Goal: Information Seeking & Learning: Understand process/instructions

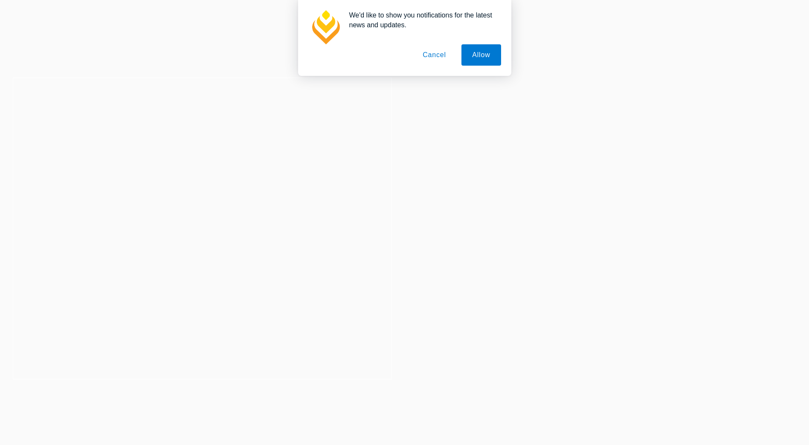
click at [443, 54] on button "Cancel" at bounding box center [434, 54] width 45 height 21
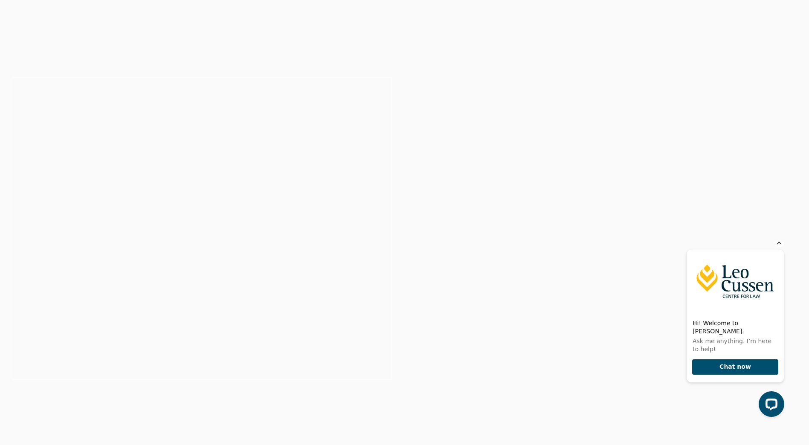
click at [781, 245] on icon "Hide greeting" at bounding box center [779, 242] width 5 height 5
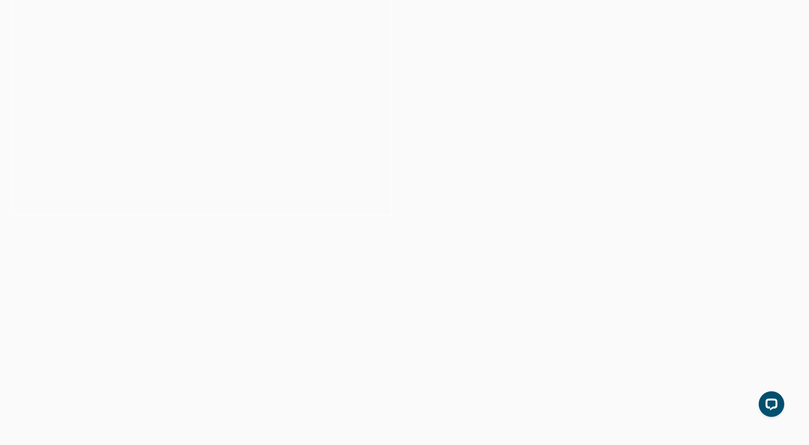
scroll to position [341, 0]
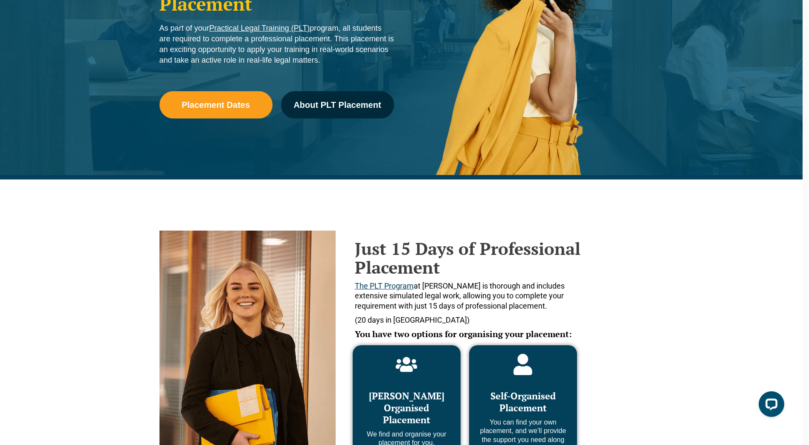
scroll to position [228, 0]
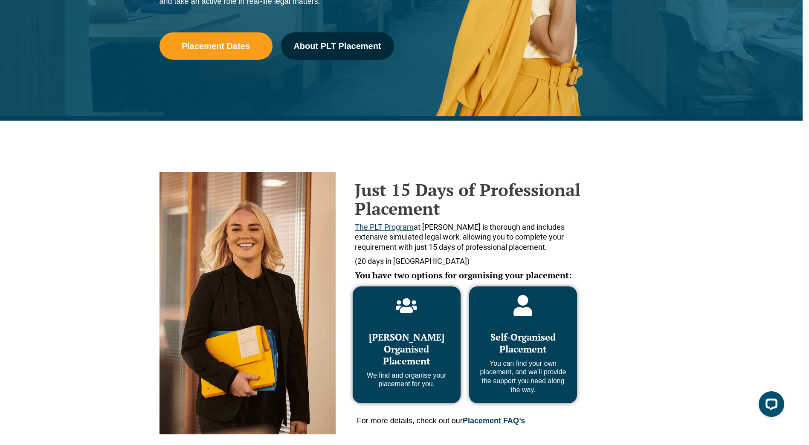
click at [425, 247] on span "The PLT Program at Leo Cussen is thorough and includes extensive simulated lega…" at bounding box center [460, 237] width 210 height 29
click at [510, 252] on p "The PLT Program at Leo Cussen is thorough and includes extensive simulated lega…" at bounding box center [470, 237] width 231 height 30
click at [450, 245] on span "The PLT Program at Leo Cussen is thorough and includes extensive simulated lega…" at bounding box center [460, 237] width 210 height 29
drag, startPoint x: 427, startPoint y: 245, endPoint x: 501, endPoint y: 250, distance: 74.4
click at [501, 250] on span "The PLT Program at Leo Cussen is thorough and includes extensive simulated lega…" at bounding box center [460, 237] width 210 height 29
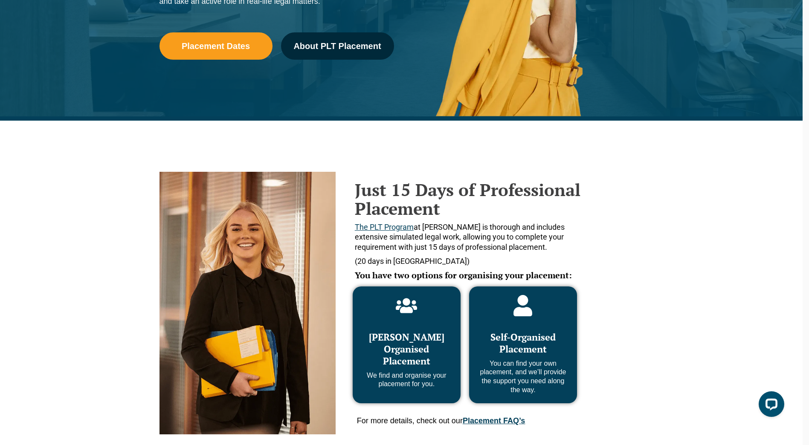
drag, startPoint x: 501, startPoint y: 250, endPoint x: 592, endPoint y: 264, distance: 91.8
click at [565, 258] on p "(20 days in WA)" at bounding box center [470, 261] width 231 height 10
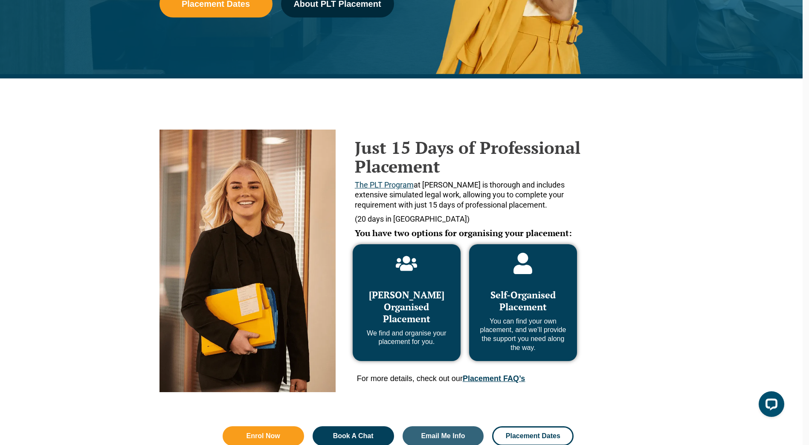
scroll to position [271, 0]
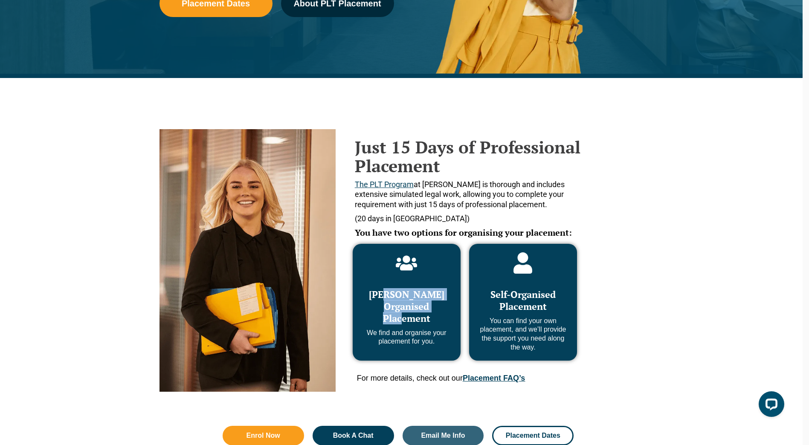
drag, startPoint x: 391, startPoint y: 292, endPoint x: 416, endPoint y: 336, distance: 51.0
click at [414, 331] on div "Leo Cussen Organised Placement We find and organise your placement for you." at bounding box center [406, 313] width 91 height 67
click at [416, 336] on p "We find and organise your placement for you." at bounding box center [406, 338] width 91 height 18
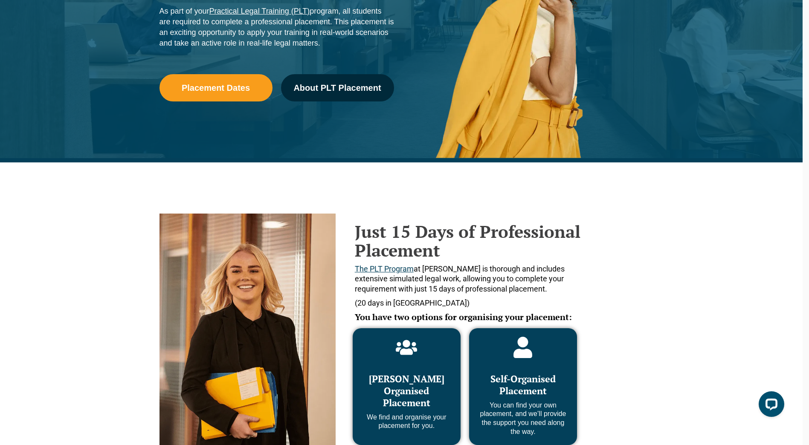
scroll to position [185, 0]
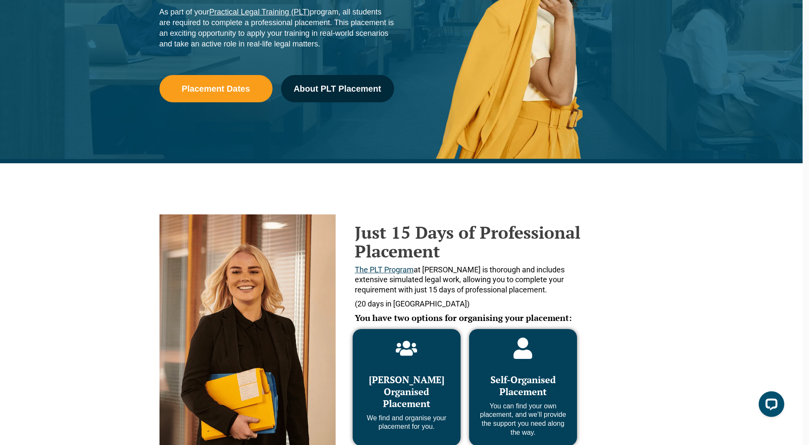
click at [447, 278] on span "The PLT Program at Leo Cussen is thorough and includes extensive simulated lega…" at bounding box center [460, 279] width 210 height 29
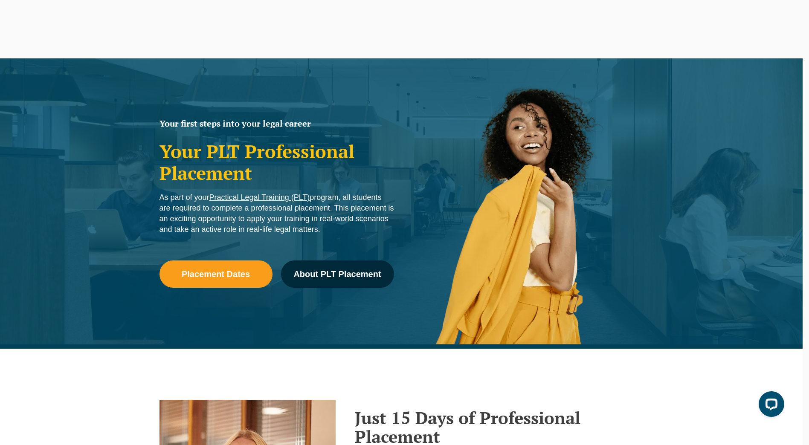
scroll to position [43, 0]
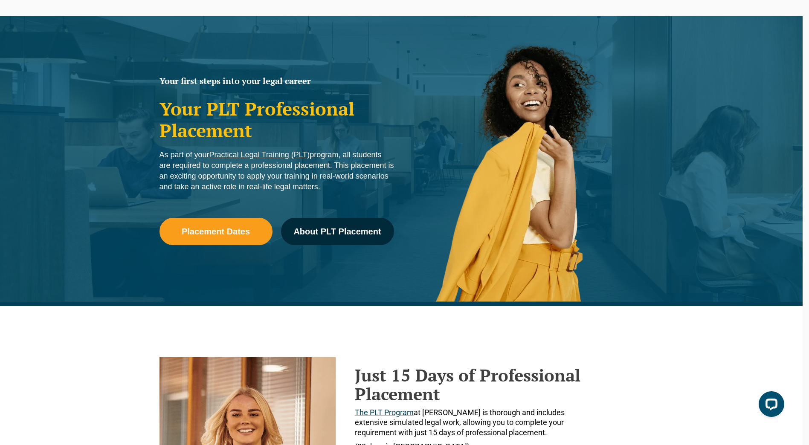
click at [0, 0] on div "Our Practical Legal Training Program Program Dates & Fees Chat with us 2025 PLT…" at bounding box center [0, 0] width 0 height 0
click at [0, 0] on link "Employers" at bounding box center [0, 0] width 0 height 0
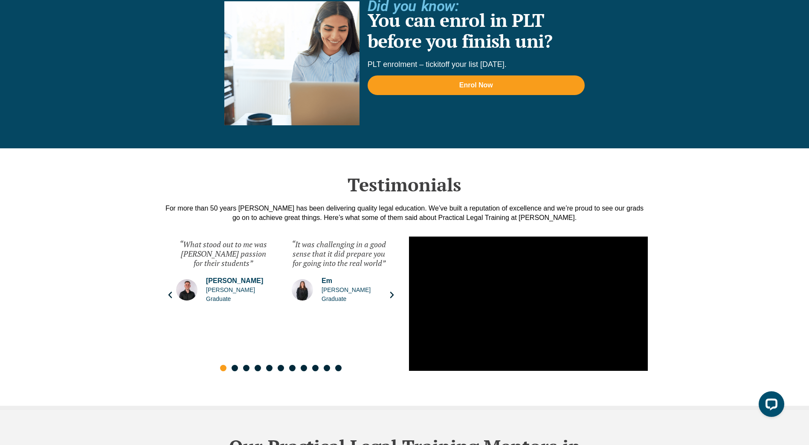
scroll to position [1962, 0]
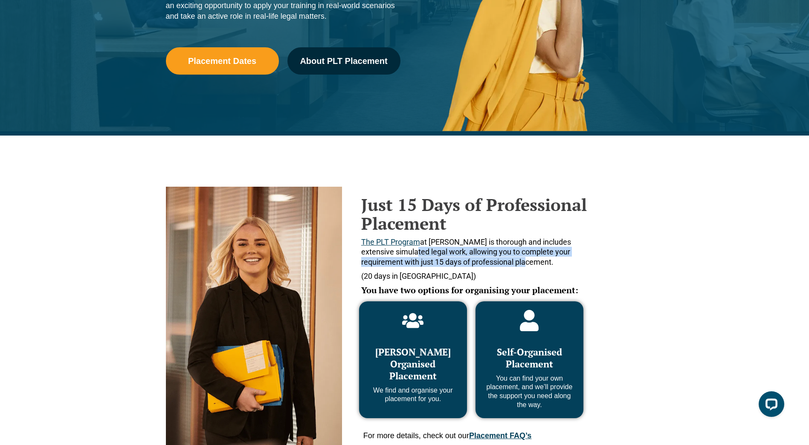
drag, startPoint x: 434, startPoint y: 253, endPoint x: 499, endPoint y: 263, distance: 66.4
click at [499, 262] on span "The PLT Program at Leo Cussen is thorough and includes extensive simulated lega…" at bounding box center [466, 252] width 210 height 29
drag, startPoint x: 499, startPoint y: 263, endPoint x: 557, endPoint y: 273, distance: 58.5
click at [502, 263] on span "The PLT Program at Leo Cussen is thorough and includes extensive simulated lega…" at bounding box center [466, 252] width 210 height 29
click at [598, 278] on div "Just 15 Days of Professional Placement The PLT Program at Leo Cussen is thoroug…" at bounding box center [385, 311] width 439 height 275
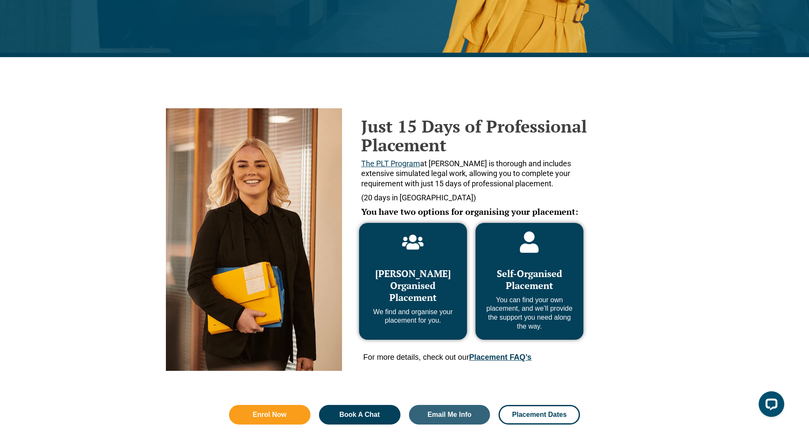
scroll to position [341, 0]
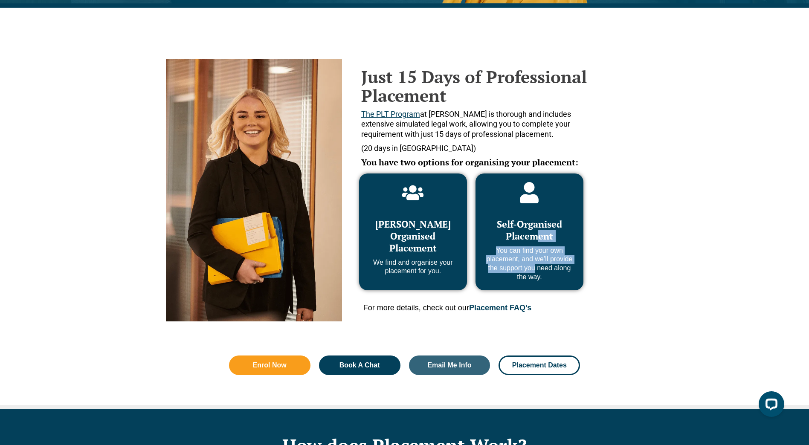
drag, startPoint x: 527, startPoint y: 230, endPoint x: 536, endPoint y: 278, distance: 48.7
click at [534, 275] on div "Self-Organised Placement You can find your own placement, and we’ll provide the…" at bounding box center [529, 246] width 91 height 72
drag, startPoint x: 536, startPoint y: 278, endPoint x: 561, endPoint y: 302, distance: 34.4
click at [536, 278] on p "You can find your own placement, and we’ll provide the support you need along t…" at bounding box center [529, 263] width 91 height 35
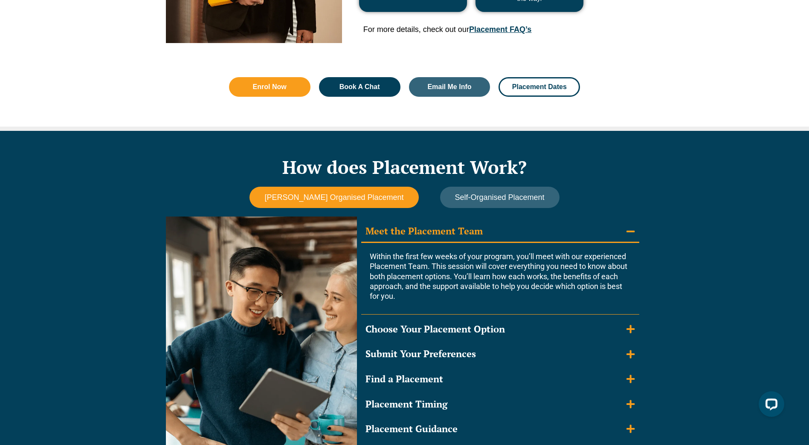
scroll to position [768, 0]
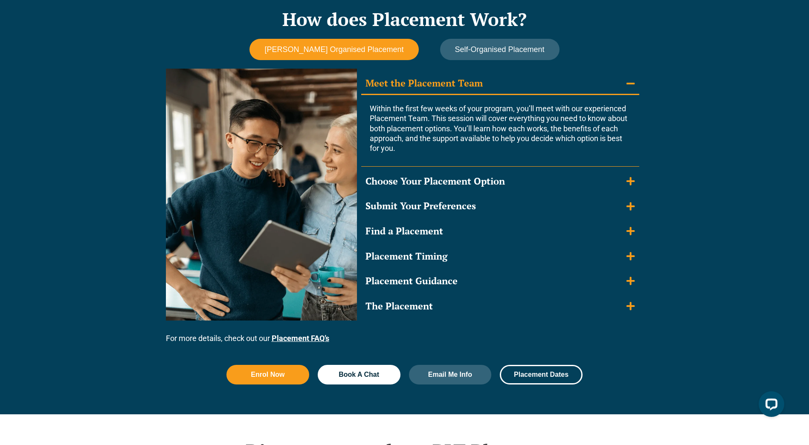
click at [437, 235] on div "Find a Placement" at bounding box center [404, 231] width 78 height 12
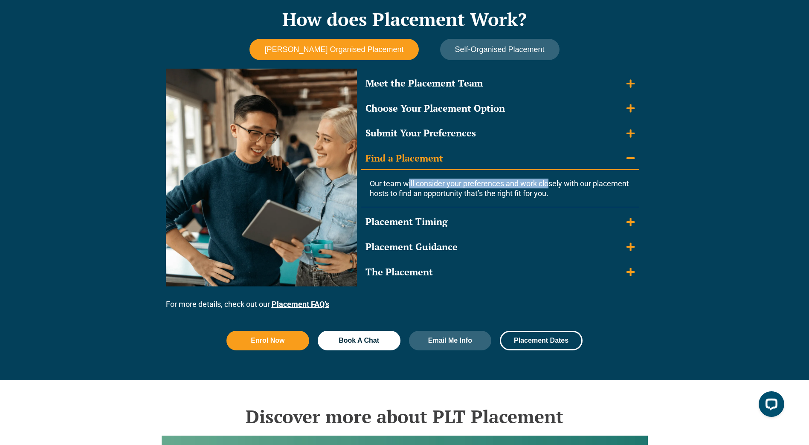
drag, startPoint x: 476, startPoint y: 188, endPoint x: 558, endPoint y: 188, distance: 81.9
click at [556, 188] on span "Our team will consider your preferences and work closely with our placement hos…" at bounding box center [499, 188] width 259 height 19
drag, startPoint x: 558, startPoint y: 188, endPoint x: 603, endPoint y: 219, distance: 55.1
click at [568, 189] on span "Our team will consider your preferences and work closely with our placement hos…" at bounding box center [499, 188] width 259 height 19
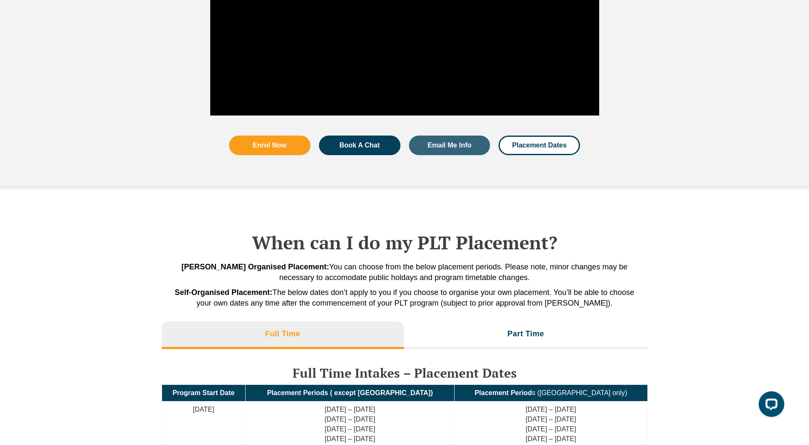
scroll to position [1748, 0]
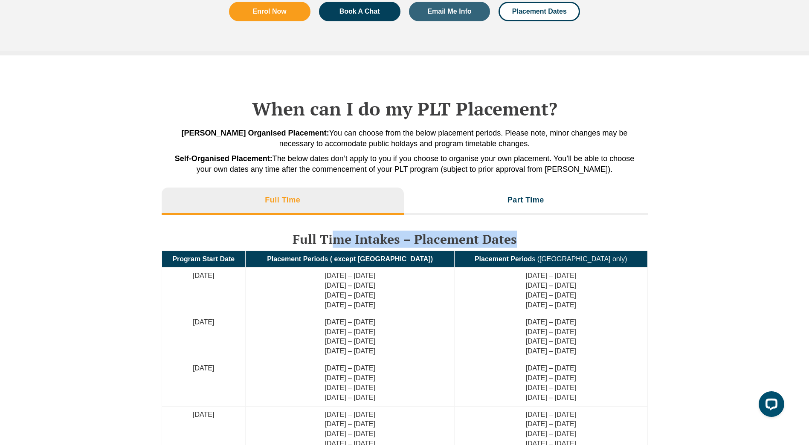
drag, startPoint x: 429, startPoint y: 240, endPoint x: 514, endPoint y: 239, distance: 84.9
click at [514, 239] on h3 "Full Time Intakes – Placement Dates" at bounding box center [405, 239] width 486 height 14
drag, startPoint x: 514, startPoint y: 239, endPoint x: 577, endPoint y: 292, distance: 82.0
click at [579, 316] on td "26 Aug – 20 Sep 2024 30 Sep – 25 Oct 2024 18 Nov – 13 Dec 2024 28 Jan – 24 Feb …" at bounding box center [551, 337] width 193 height 46
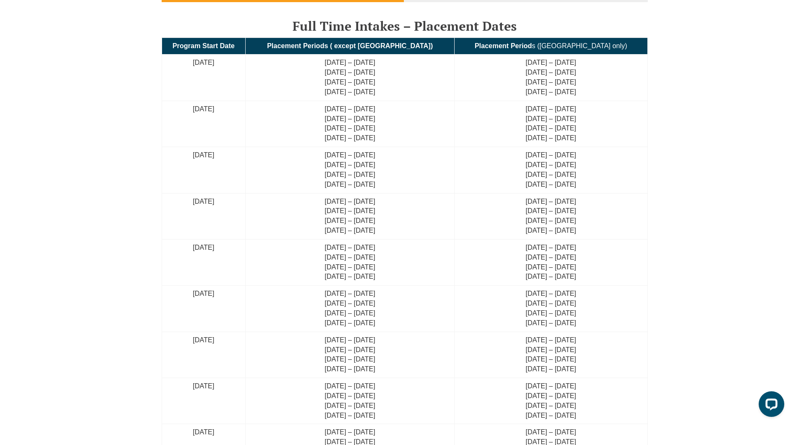
scroll to position [1663, 0]
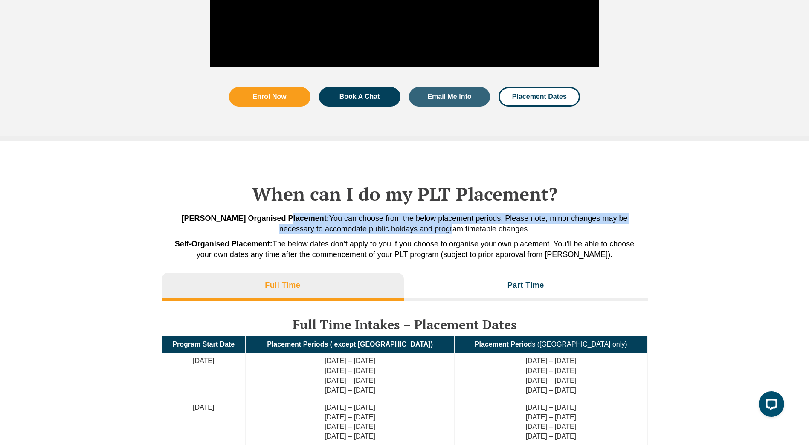
drag, startPoint x: 318, startPoint y: 221, endPoint x: 453, endPoint y: 227, distance: 134.9
click at [453, 227] on span "Leo Cussen Organised Placement: You can choose from the below placement periods…" at bounding box center [405, 223] width 446 height 19
drag, startPoint x: 453, startPoint y: 227, endPoint x: 469, endPoint y: 232, distance: 17.4
click at [453, 227] on span "Leo Cussen Organised Placement: You can choose from the below placement periods…" at bounding box center [405, 223] width 446 height 19
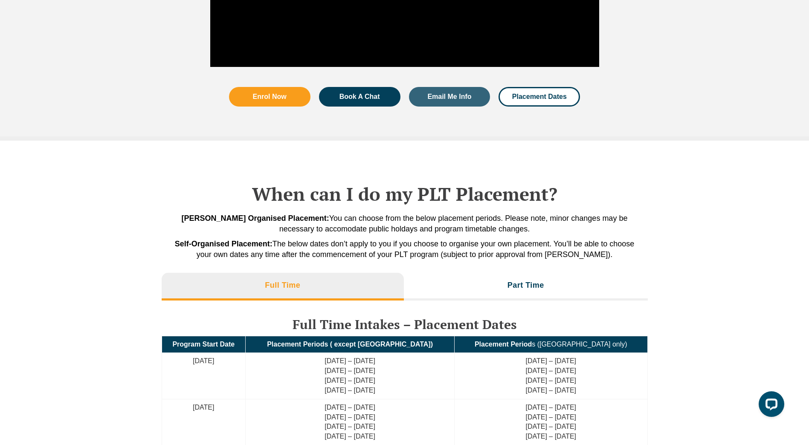
click at [517, 237] on div "Leo Cussen Organised Placement: You can choose from the below placement periods…" at bounding box center [405, 236] width 486 height 47
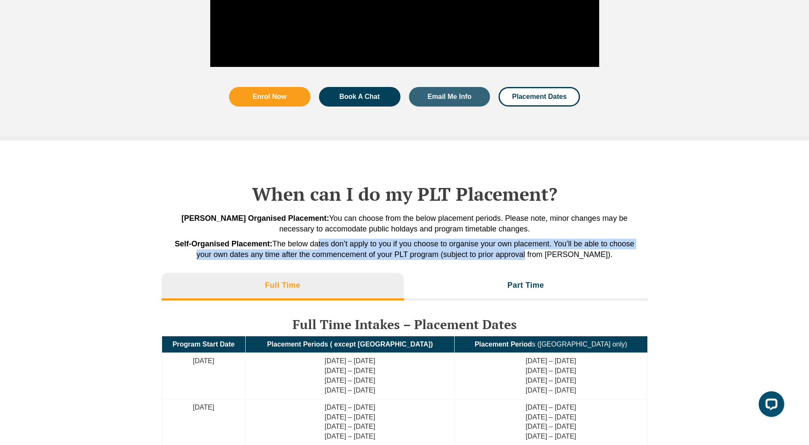
drag, startPoint x: 357, startPoint y: 241, endPoint x: 551, endPoint y: 258, distance: 194.8
click at [551, 258] on span "Self-Organised Placement: The below dates don’t apply to you if you choose to o…" at bounding box center [405, 249] width 460 height 19
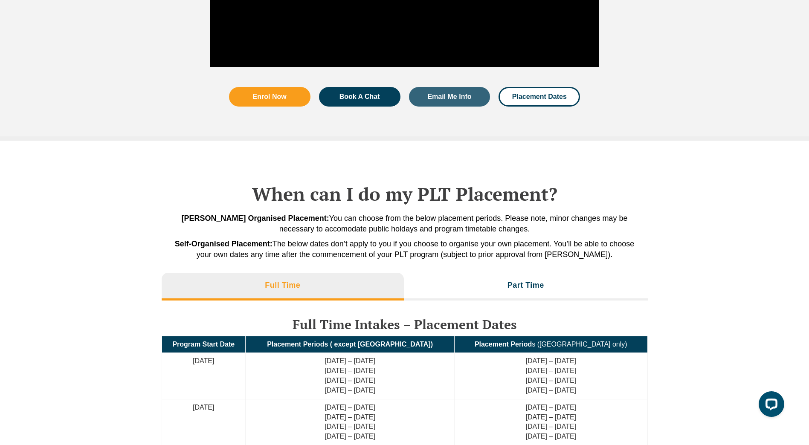
click at [554, 258] on span "Self-Organised Placement: The below dates don’t apply to you if you choose to o…" at bounding box center [405, 249] width 460 height 19
drag, startPoint x: 597, startPoint y: 258, endPoint x: 313, endPoint y: 247, distance: 284.2
click at [597, 258] on span "Self-Organised Placement: The below dates don’t apply to you if you choose to o…" at bounding box center [405, 249] width 460 height 19
drag, startPoint x: 278, startPoint y: 255, endPoint x: 430, endPoint y: 255, distance: 152.2
click at [429, 255] on span "Self-Organised Placement: The below dates don’t apply to you if you choose to o…" at bounding box center [405, 249] width 460 height 19
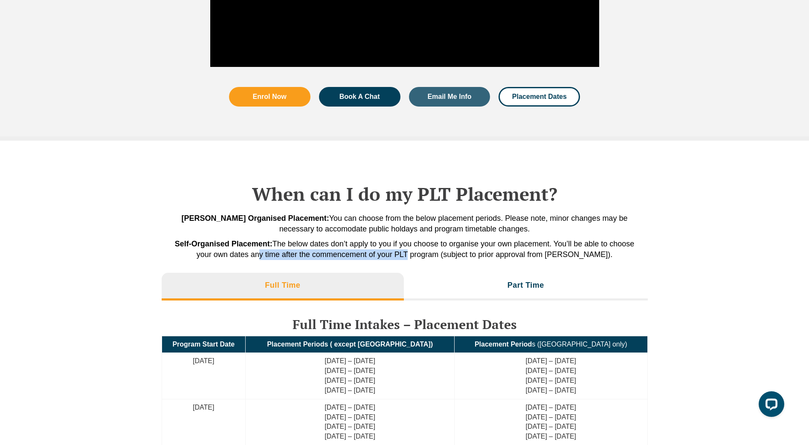
drag, startPoint x: 430, startPoint y: 255, endPoint x: 574, endPoint y: 259, distance: 143.7
click at [574, 259] on span "Self-Organised Placement: The below dates don’t apply to you if you choose to o…" at bounding box center [405, 249] width 460 height 19
drag, startPoint x: 306, startPoint y: 213, endPoint x: 551, endPoint y: 229, distance: 245.3
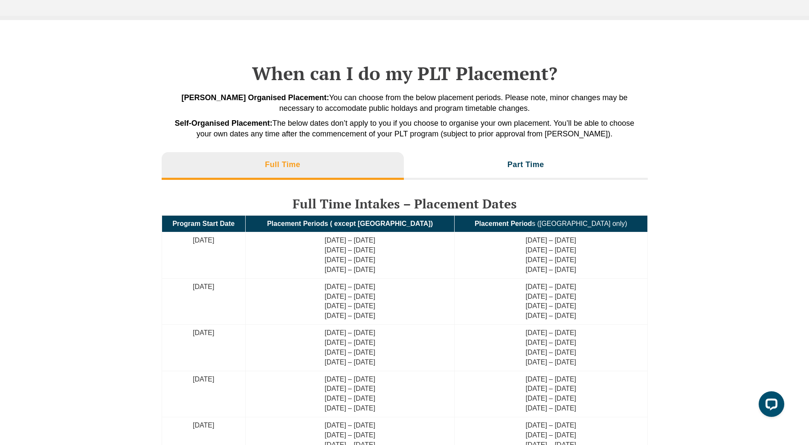
scroll to position [1834, 0]
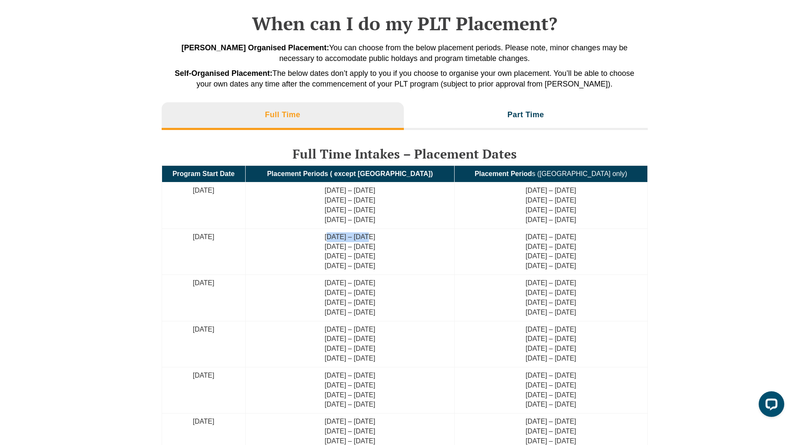
drag, startPoint x: 357, startPoint y: 236, endPoint x: 387, endPoint y: 241, distance: 30.3
click at [387, 241] on td "26 Aug – 13 Sep 2024 30 Sep – 18 Oct 2024 18 Nov – 6 Dec 2024 28 Jan – 17 Feb 2…" at bounding box center [350, 252] width 209 height 46
drag, startPoint x: 387, startPoint y: 241, endPoint x: 412, endPoint y: 278, distance: 45.2
click at [412, 278] on td "28 Oct – 18 Nov 2024 28 Jan – 17 Feb 2025 24 Feb – 17 Mar 2025 12 May – 30 May …" at bounding box center [350, 298] width 209 height 46
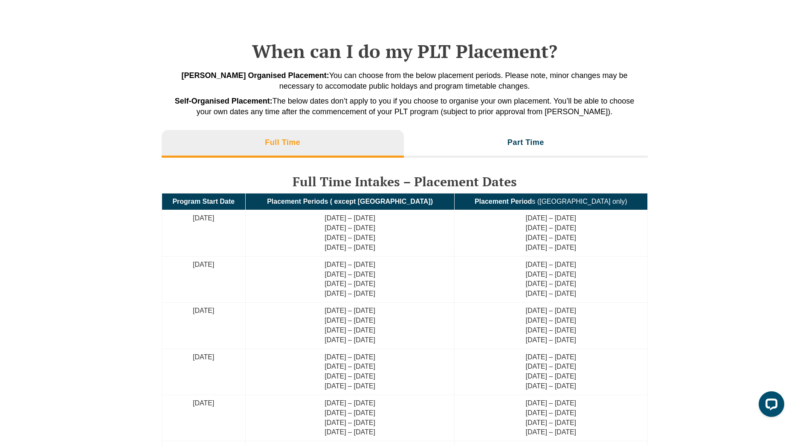
scroll to position [1791, 0]
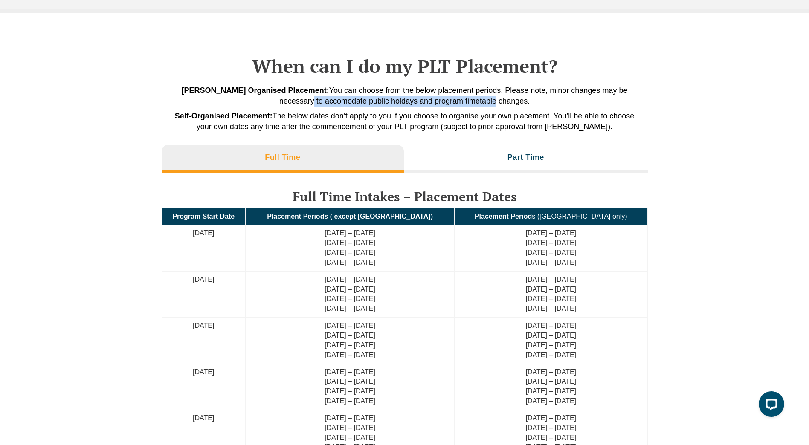
drag, startPoint x: 311, startPoint y: 99, endPoint x: 497, endPoint y: 106, distance: 186.1
click at [495, 105] on span "Leo Cussen Organised Placement: You can choose from the below placement periods…" at bounding box center [405, 95] width 446 height 19
drag, startPoint x: 497, startPoint y: 106, endPoint x: 566, endPoint y: 135, distance: 74.9
click at [562, 135] on div "Leo Cussen Organised Placement: You can choose from the below placement periods…" at bounding box center [405, 110] width 486 height 51
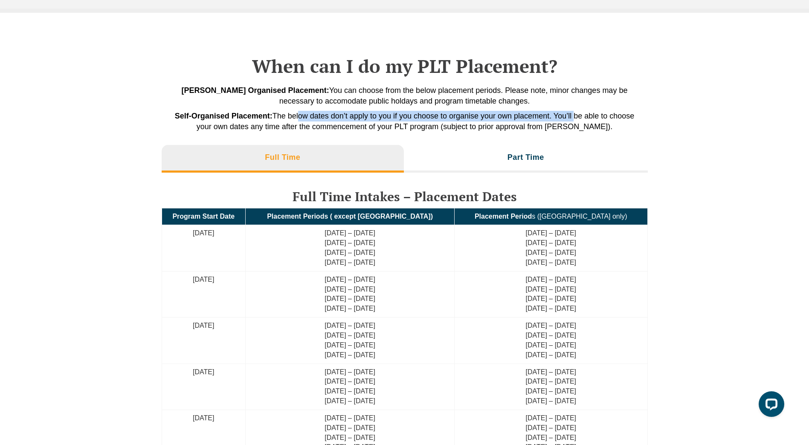
drag, startPoint x: 310, startPoint y: 113, endPoint x: 589, endPoint y: 117, distance: 278.9
click at [589, 117] on span "Self-Organised Placement: The below dates don’t apply to you if you choose to o…" at bounding box center [405, 121] width 460 height 19
drag, startPoint x: 589, startPoint y: 117, endPoint x: 591, endPoint y: 122, distance: 5.7
click at [591, 122] on span "Self-Organised Placement: The below dates don’t apply to you if you choose to o…" at bounding box center [405, 121] width 460 height 19
drag, startPoint x: 591, startPoint y: 122, endPoint x: 548, endPoint y: 154, distance: 54.1
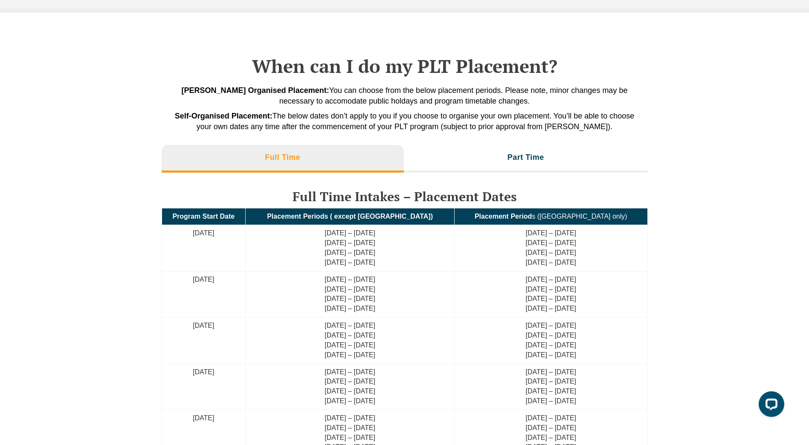
click at [548, 154] on li "Part Time" at bounding box center [526, 158] width 244 height 27
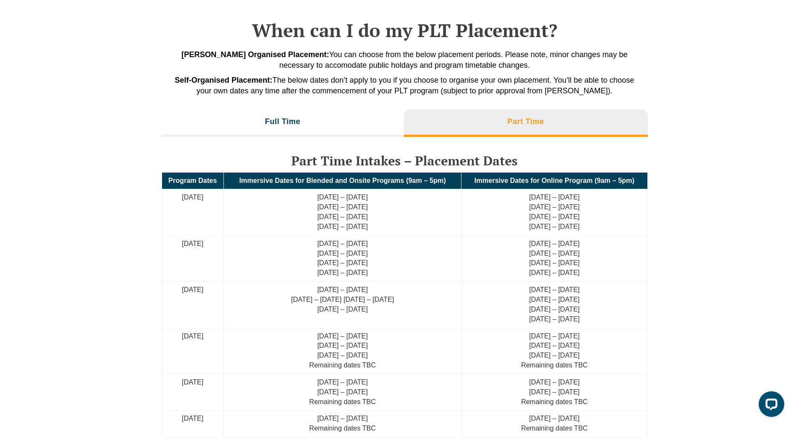
scroll to position [1876, 0]
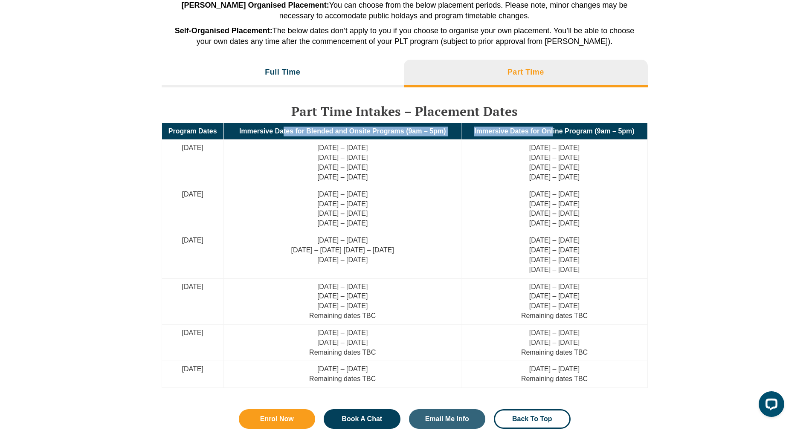
drag, startPoint x: 294, startPoint y: 136, endPoint x: 556, endPoint y: 139, distance: 262.3
click at [554, 137] on tr "Program Dates Immersive Dates for Blended and Onsite Programs (9am – 5pm) Immer…" at bounding box center [405, 131] width 486 height 17
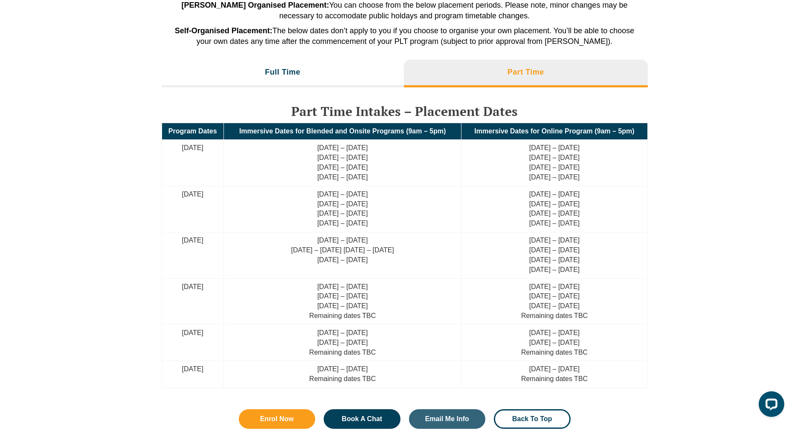
drag, startPoint x: 556, startPoint y: 139, endPoint x: 763, endPoint y: 240, distance: 230.0
click at [763, 240] on div "When can I do my PLT Placement? Leo Cussen Organised Placement: You can choose …" at bounding box center [404, 196] width 809 height 536
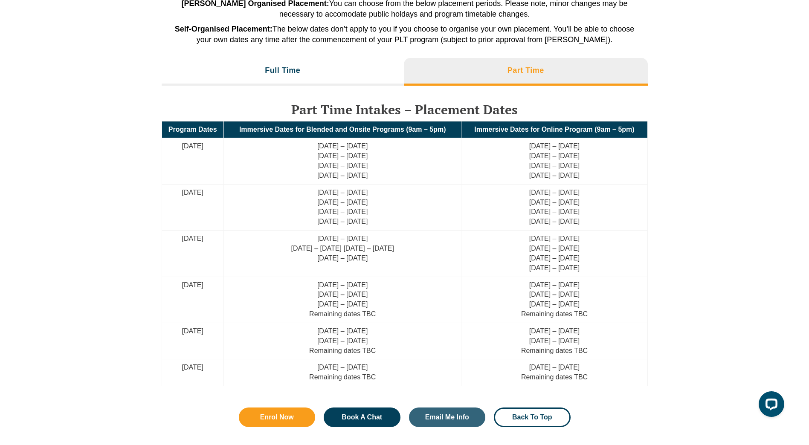
scroll to position [1748, 0]
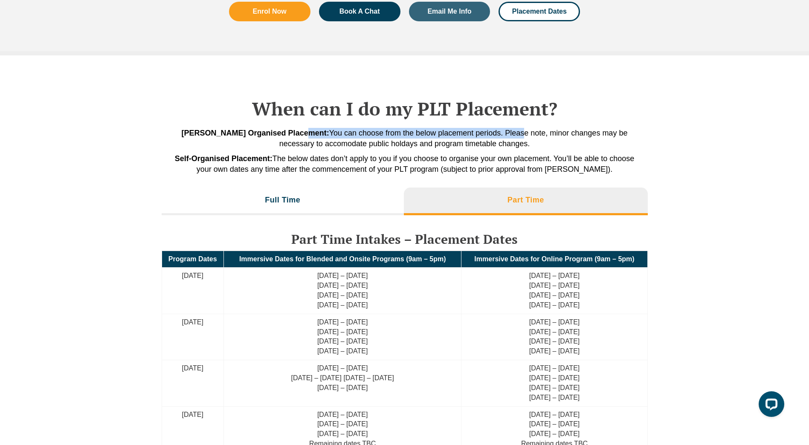
drag, startPoint x: 340, startPoint y: 128, endPoint x: 510, endPoint y: 135, distance: 170.3
click at [510, 134] on div "When can I do my PLT Placement? Leo Cussen Organised Placement: You can choose …" at bounding box center [405, 320] width 486 height 531
drag, startPoint x: 510, startPoint y: 135, endPoint x: 498, endPoint y: 138, distance: 12.8
click at [510, 135] on span "Leo Cussen Organised Placement: You can choose from the below placement periods…" at bounding box center [405, 138] width 446 height 19
click at [427, 143] on span "Leo Cussen Organised Placement: You can choose from the below placement periods…" at bounding box center [405, 138] width 446 height 19
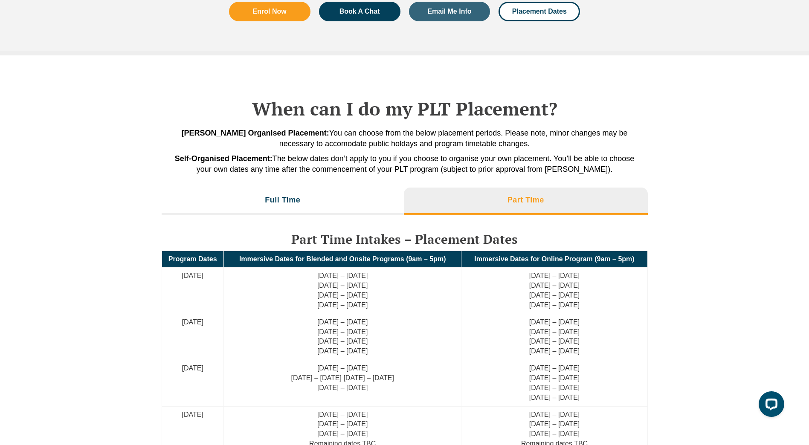
click at [332, 200] on li "Full Time" at bounding box center [283, 201] width 243 height 27
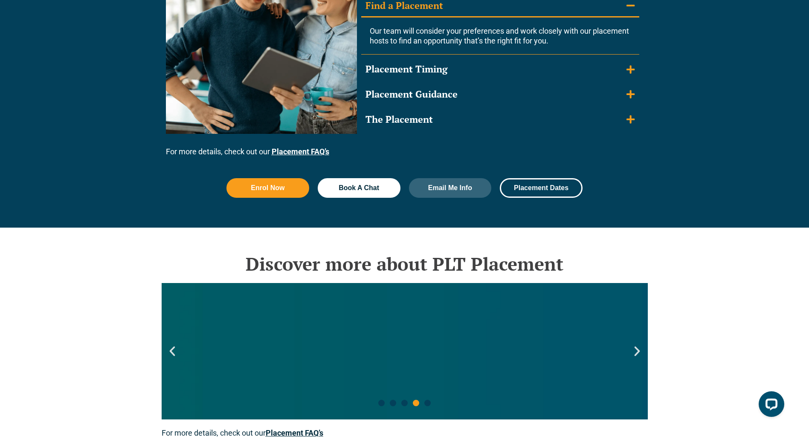
scroll to position [1066, 0]
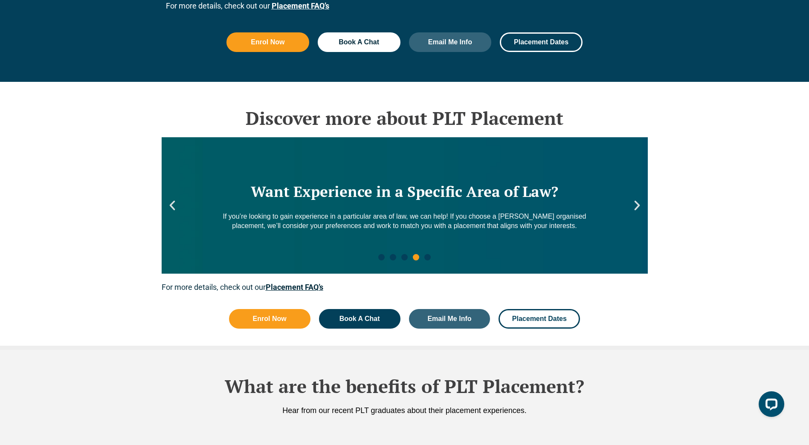
click at [633, 207] on icon "Next slide" at bounding box center [637, 205] width 13 height 13
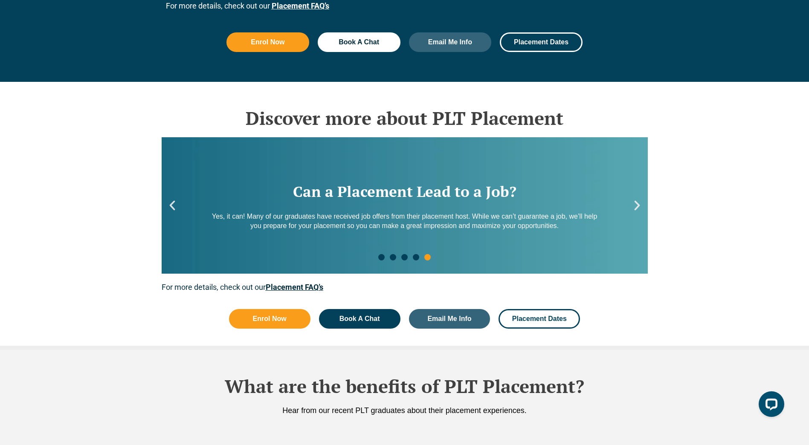
click at [633, 207] on icon "Next slide" at bounding box center [637, 205] width 13 height 13
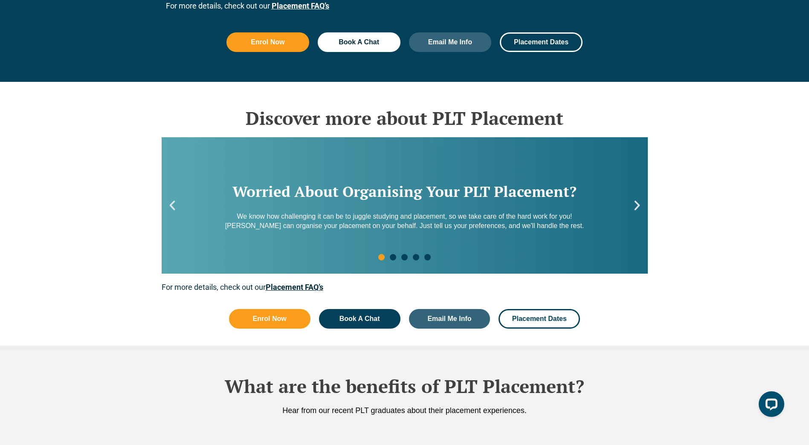
click at [633, 207] on icon "Next slide" at bounding box center [637, 205] width 13 height 13
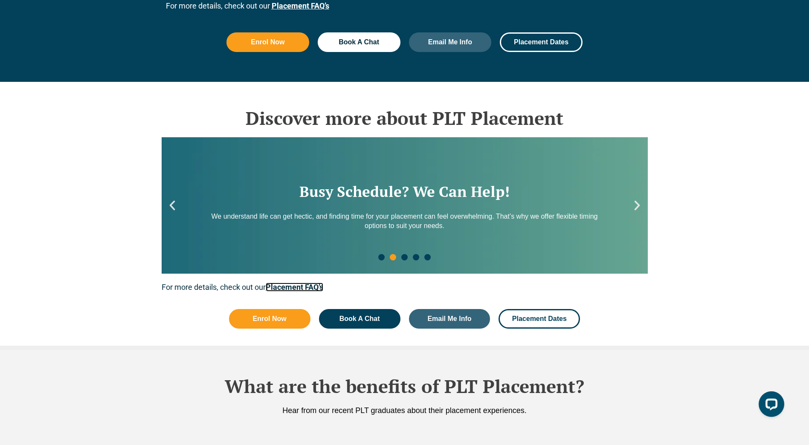
click at [292, 283] on link "Placement FAQ’s" at bounding box center [295, 287] width 58 height 9
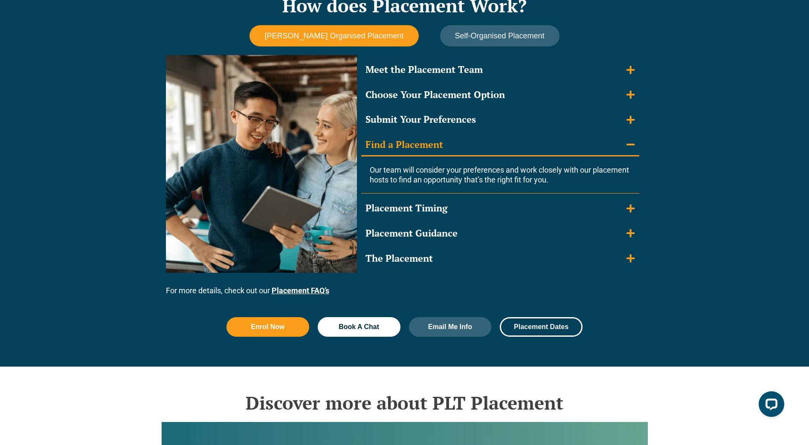
scroll to position [725, 0]
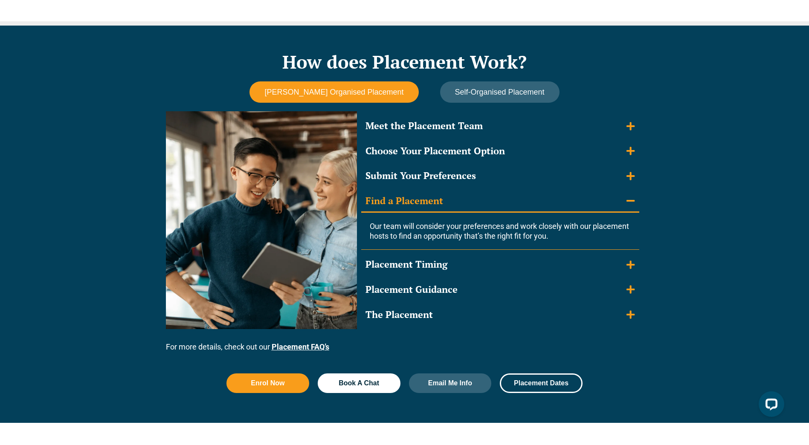
click at [519, 127] on summary "Meet the Placement Team" at bounding box center [500, 126] width 278 height 21
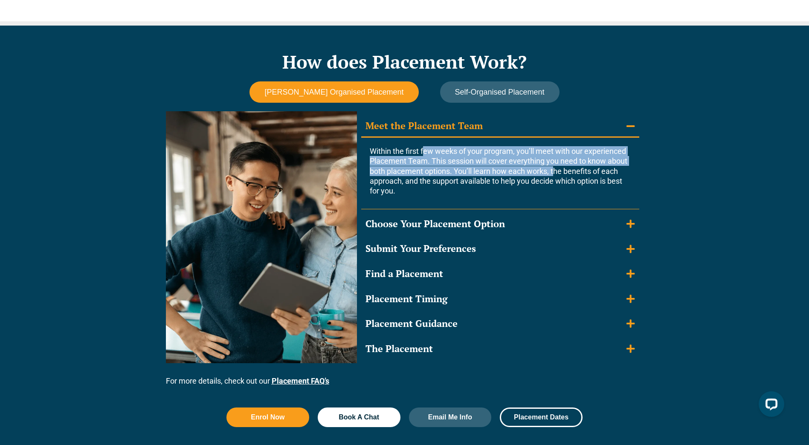
drag, startPoint x: 422, startPoint y: 151, endPoint x: 555, endPoint y: 172, distance: 134.7
click at [555, 172] on span "Within the first few weeks of your program, you’ll meet with our experienced Pl…" at bounding box center [499, 171] width 258 height 49
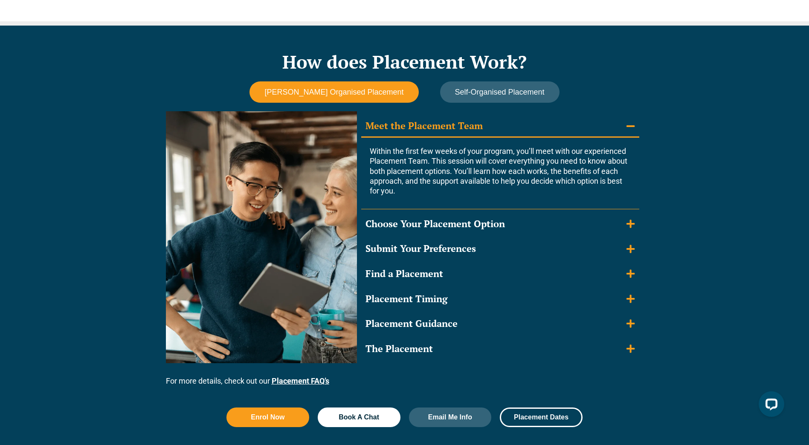
click at [511, 223] on summary "Choose Your Placement Option" at bounding box center [500, 224] width 278 height 21
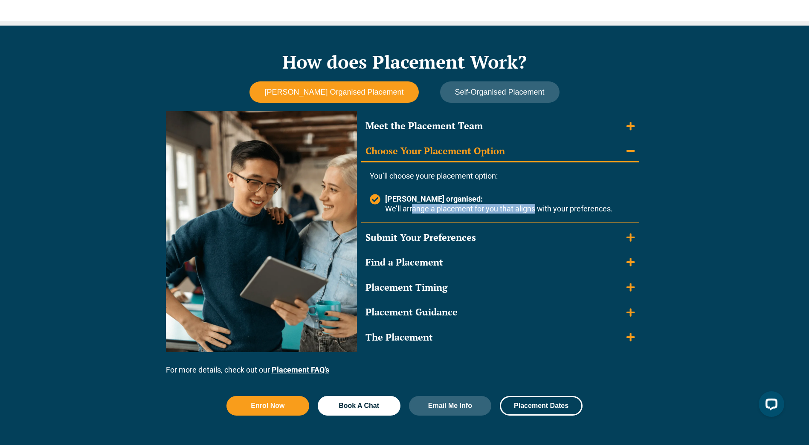
drag, startPoint x: 414, startPoint y: 209, endPoint x: 530, endPoint y: 209, distance: 116.8
click at [530, 209] on span "Leo Cussen organised: We’ll arrange a placement for you that aligns with your p…" at bounding box center [498, 204] width 230 height 20
drag, startPoint x: 530, startPoint y: 209, endPoint x: 524, endPoint y: 225, distance: 16.9
click at [530, 209] on span "Leo Cussen organised: We’ll arrange a placement for you that aligns with your p…" at bounding box center [498, 204] width 230 height 20
click at [432, 236] on div "Submit Your Preferences" at bounding box center [420, 238] width 110 height 12
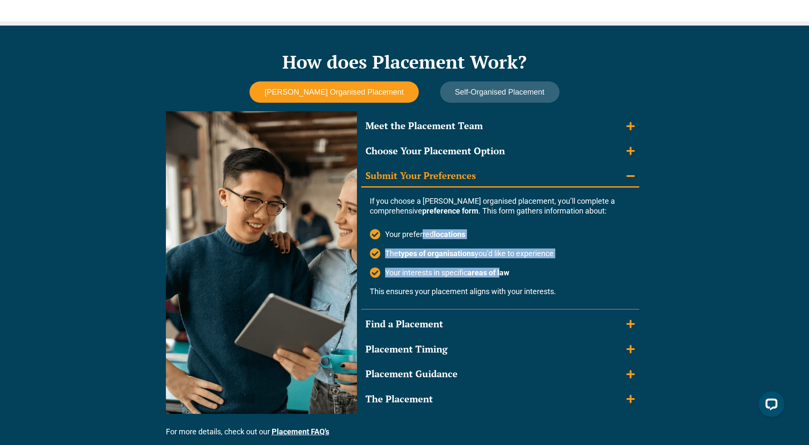
drag, startPoint x: 423, startPoint y: 241, endPoint x: 503, endPoint y: 277, distance: 88.4
click at [502, 277] on ul "Your preferred locations The types of organisations you’d like to experience Yo…" at bounding box center [500, 253] width 261 height 49
click at [504, 277] on span "Your interests in specific areas of law" at bounding box center [446, 273] width 126 height 10
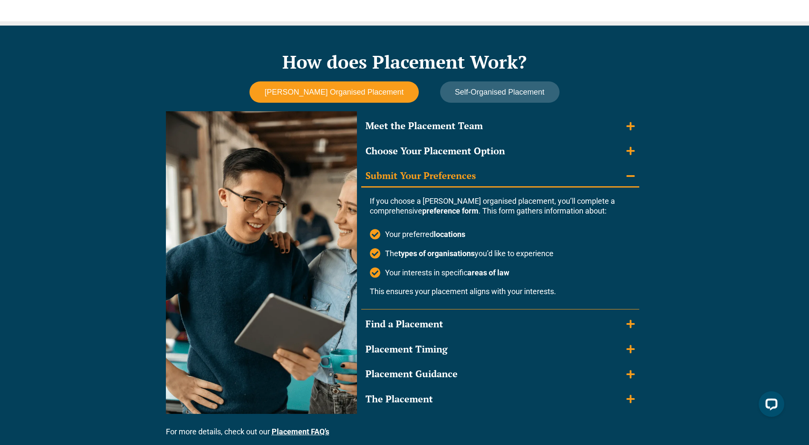
click at [480, 324] on summary "Find a Placement" at bounding box center [500, 324] width 278 height 21
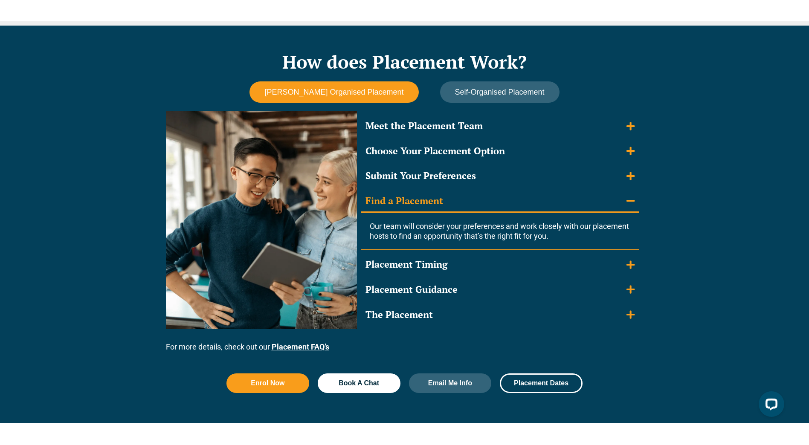
click at [432, 260] on div "Placement Timing" at bounding box center [406, 264] width 82 height 12
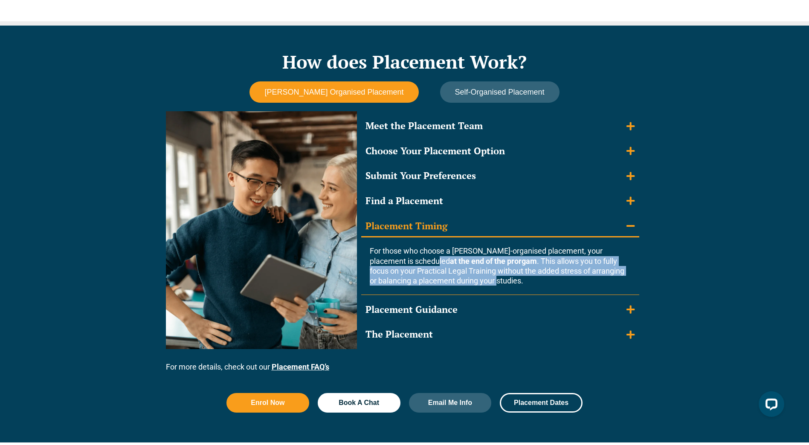
drag, startPoint x: 457, startPoint y: 259, endPoint x: 502, endPoint y: 284, distance: 50.9
click at [501, 284] on span "For those who choose a Leo Cussen-organised placement, your placement is schedu…" at bounding box center [497, 265] width 255 height 39
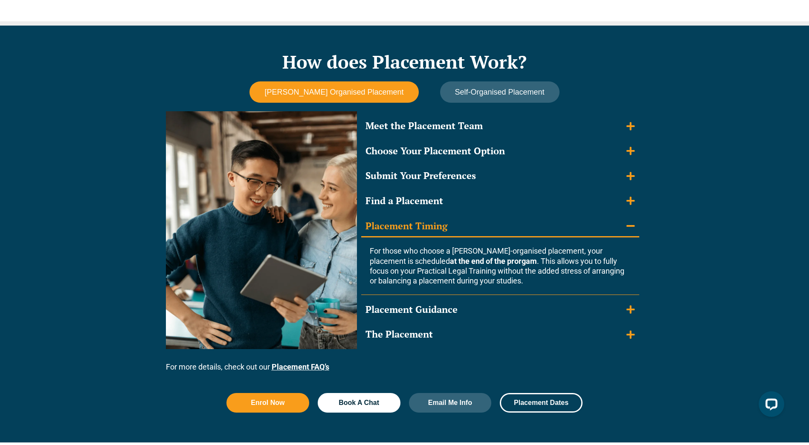
drag, startPoint x: 502, startPoint y: 284, endPoint x: 498, endPoint y: 293, distance: 10.4
click at [504, 284] on span "For those who choose a Leo Cussen-organised placement, your placement is schedu…" at bounding box center [497, 265] width 255 height 39
click at [482, 309] on summary "Placement Guidance" at bounding box center [500, 309] width 278 height 21
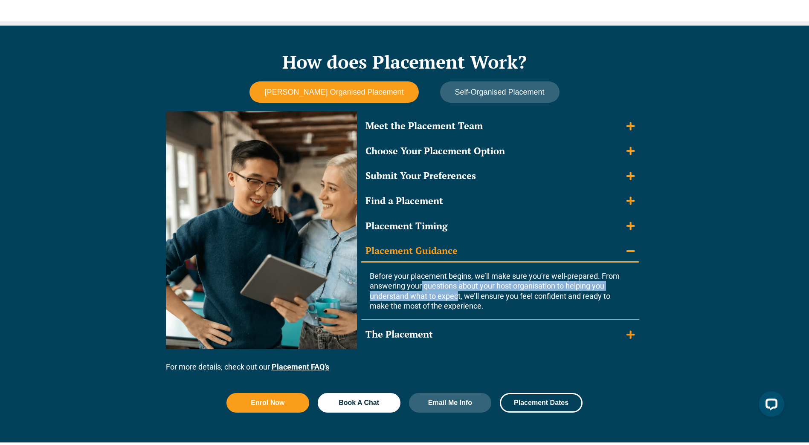
drag, startPoint x: 422, startPoint y: 283, endPoint x: 452, endPoint y: 303, distance: 36.5
click at [452, 303] on span "Before your placement begins, we’ll make sure you’re well-prepared. From answer…" at bounding box center [495, 291] width 250 height 39
drag, startPoint x: 452, startPoint y: 303, endPoint x: 461, endPoint y: 318, distance: 17.3
click at [465, 307] on span "Before your placement begins, we’ll make sure you’re well-prepared. From answer…" at bounding box center [495, 291] width 250 height 39
click at [456, 326] on summary "The Placement" at bounding box center [500, 334] width 278 height 21
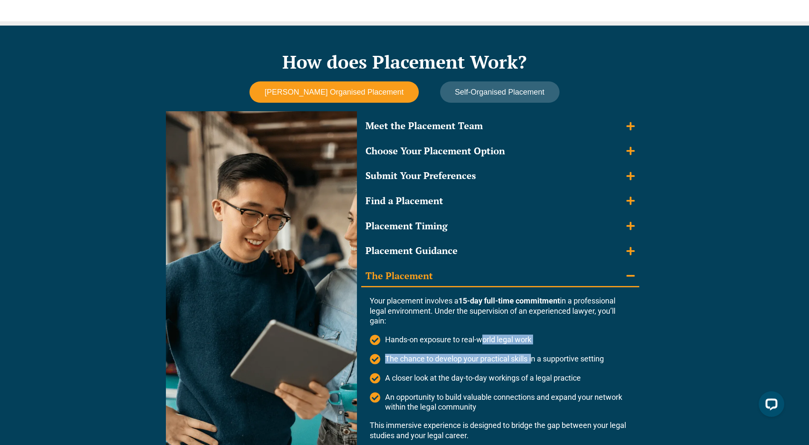
drag, startPoint x: 483, startPoint y: 356, endPoint x: 536, endPoint y: 369, distance: 54.8
click at [534, 368] on ul "Hands-on exposure to real-world legal work The chance to develop your practical…" at bounding box center [500, 374] width 261 height 78
click at [539, 371] on ul "Hands-on exposure to real-world legal work The chance to develop your practical…" at bounding box center [500, 374] width 261 height 78
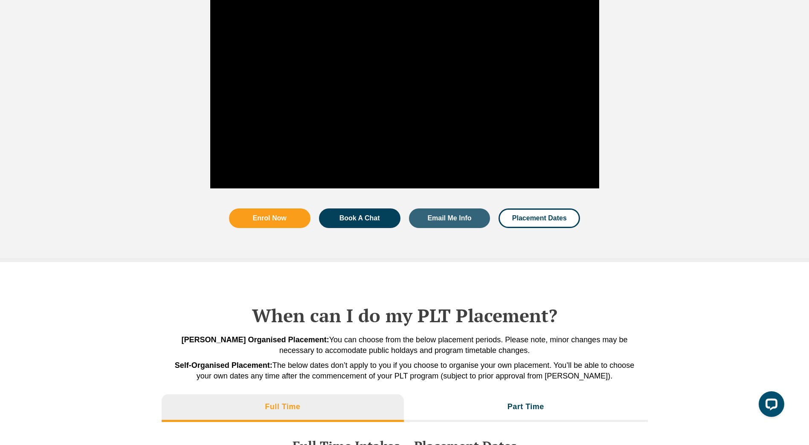
scroll to position [1791, 0]
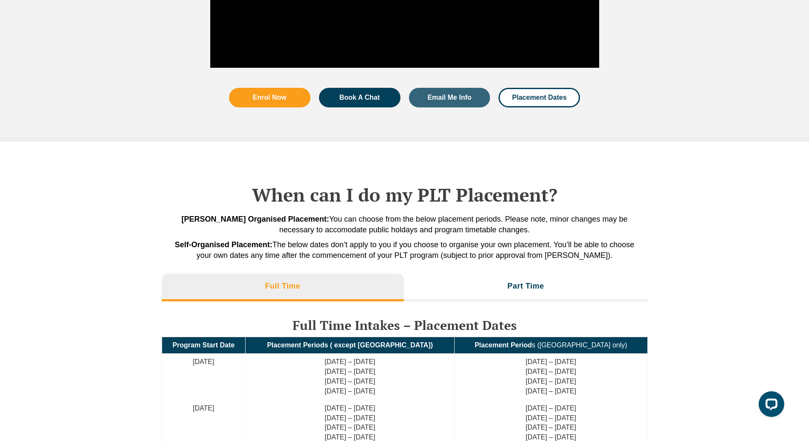
drag, startPoint x: 476, startPoint y: 283, endPoint x: 520, endPoint y: 290, distance: 44.4
click at [476, 283] on li "Part Time" at bounding box center [526, 287] width 244 height 27
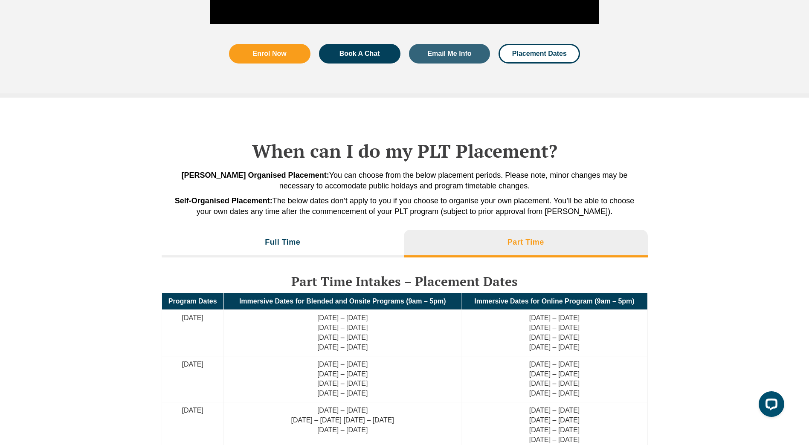
scroll to position [1876, 0]
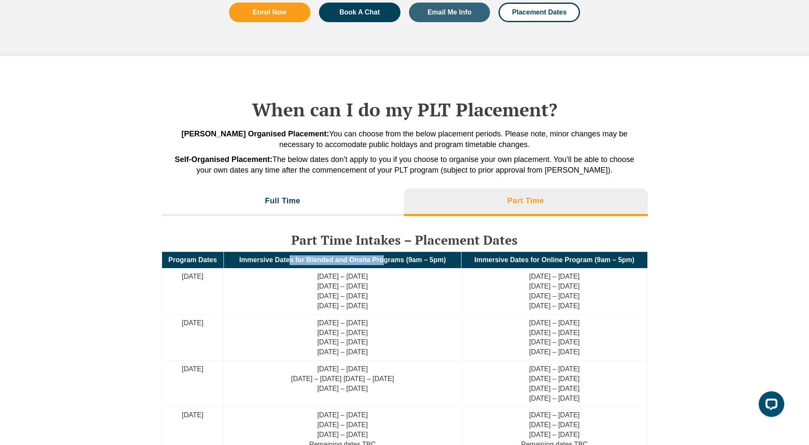
drag, startPoint x: 338, startPoint y: 261, endPoint x: 383, endPoint y: 259, distance: 44.8
click at [383, 259] on span "Immersive Dates for Blended and Onsite Programs (9am – 5pm)" at bounding box center [342, 259] width 207 height 7
drag, startPoint x: 383, startPoint y: 259, endPoint x: 626, endPoint y: 285, distance: 244.0
click at [637, 288] on td "26 Aug – 20 Sep 2024 30 Sep – 25 Oct 2024 18 Nov – 13 Dec 2024 28 Jan – 24 Feb …" at bounding box center [554, 292] width 186 height 46
drag, startPoint x: 484, startPoint y: 259, endPoint x: 612, endPoint y: 259, distance: 128.4
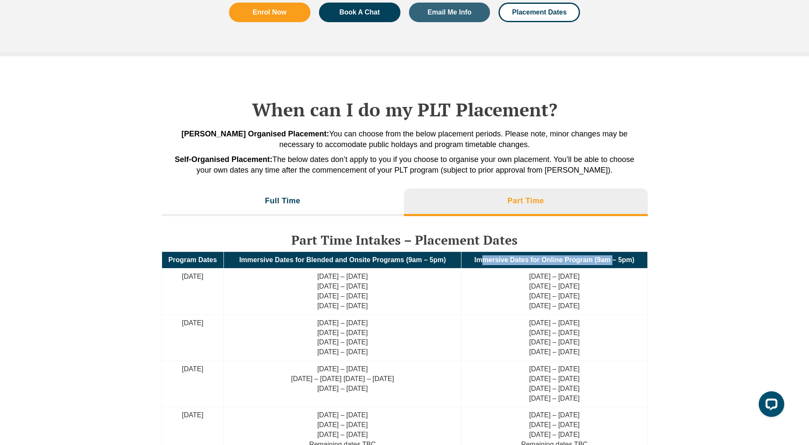
click at [612, 259] on span "Immersive Dates for Online Program (9am – 5pm)" at bounding box center [554, 259] width 160 height 7
drag, startPoint x: 612, startPoint y: 259, endPoint x: 676, endPoint y: 297, distance: 74.0
click at [612, 259] on span "Immersive Dates for Online Program (9am – 5pm)" at bounding box center [554, 259] width 160 height 7
click at [677, 298] on div "When can I do my PLT Placement? Leo Cussen Organised Placement: You can choose …" at bounding box center [404, 324] width 809 height 536
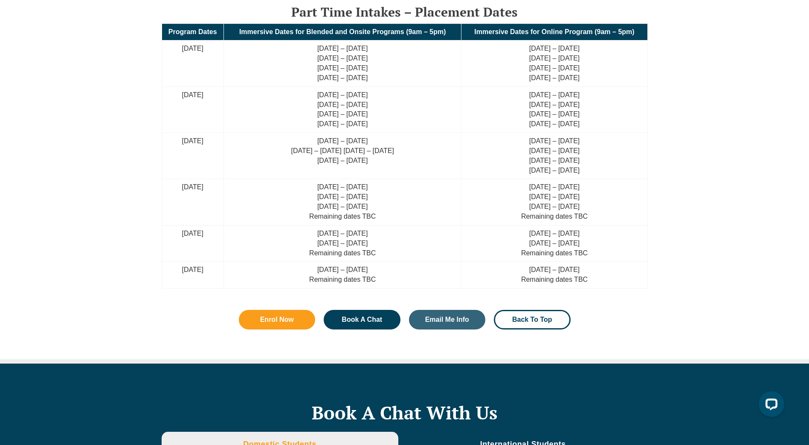
scroll to position [2089, 0]
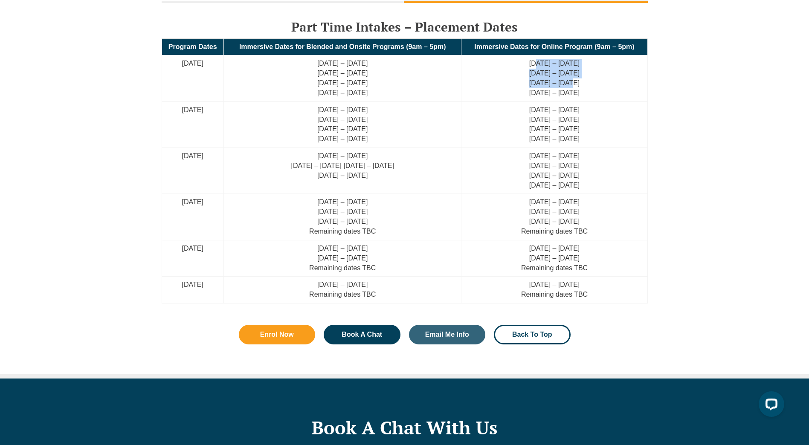
drag, startPoint x: 527, startPoint y: 61, endPoint x: 563, endPoint y: 87, distance: 44.3
click at [562, 87] on td "26 Aug – 20 Sep 2024 30 Sep – 25 Oct 2024 18 Nov – 13 Dec 2024 28 Jan – 24 Feb …" at bounding box center [554, 78] width 186 height 46
drag, startPoint x: 563, startPoint y: 87, endPoint x: 568, endPoint y: 87, distance: 5.1
click at [565, 87] on td "26 Aug – 20 Sep 2024 30 Sep – 25 Oct 2024 18 Nov – 13 Dec 2024 28 Jan – 24 Feb …" at bounding box center [554, 78] width 186 height 46
drag, startPoint x: 504, startPoint y: 46, endPoint x: 608, endPoint y: 48, distance: 103.6
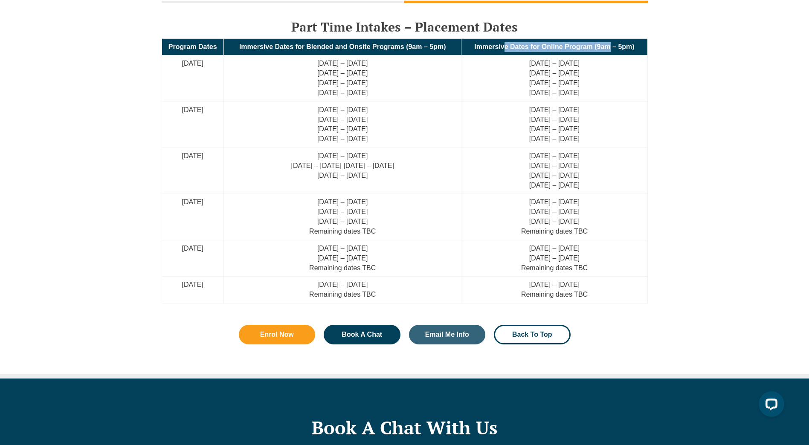
click at [608, 48] on span "Immersive Dates for Online Program (9am – 5pm)" at bounding box center [554, 46] width 160 height 7
click at [605, 49] on span "Immersive Dates for Online Program (9am – 5pm)" at bounding box center [554, 46] width 160 height 7
click at [665, 144] on div "When can I do my PLT Placement? Leo Cussen Organised Placement: You can choose …" at bounding box center [404, 111] width 809 height 536
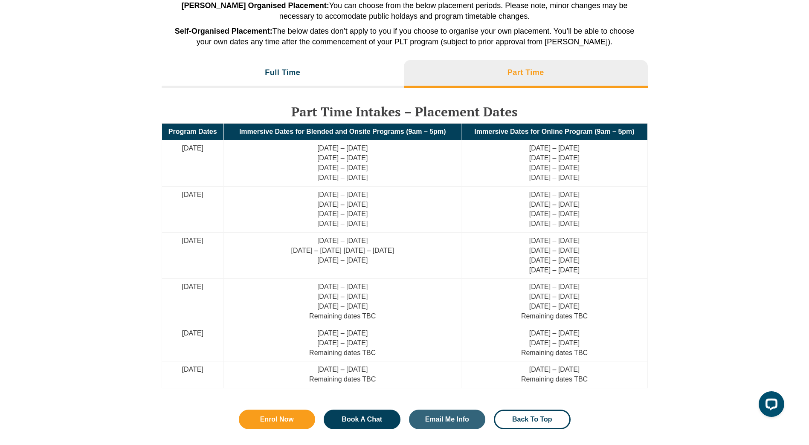
scroll to position [2004, 0]
click at [374, 73] on li "Full Time" at bounding box center [283, 74] width 243 height 27
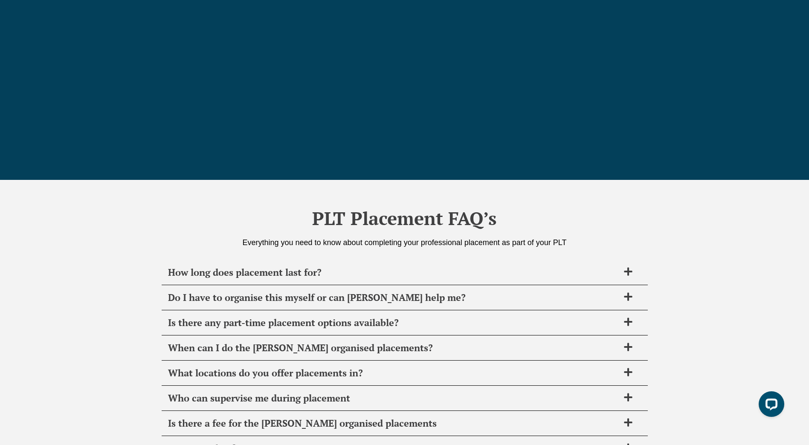
scroll to position [2942, 0]
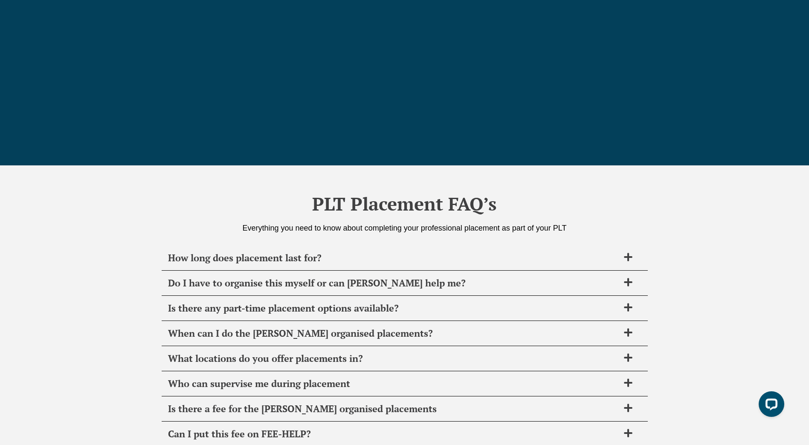
click at [310, 263] on span "How long does placement last for?" at bounding box center [393, 258] width 451 height 12
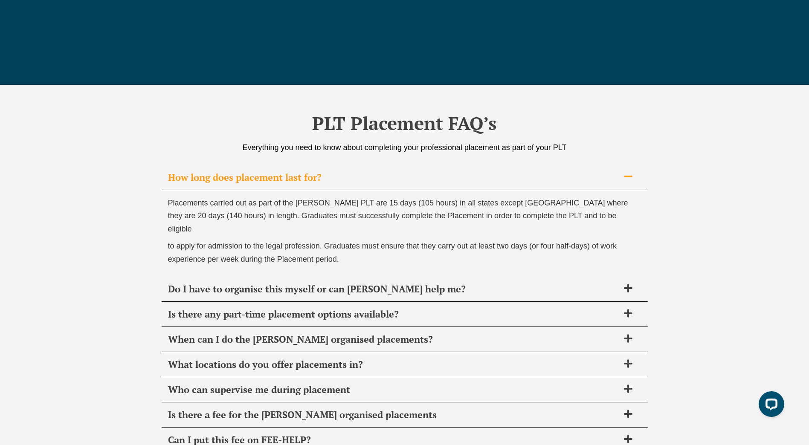
scroll to position [3113, 0]
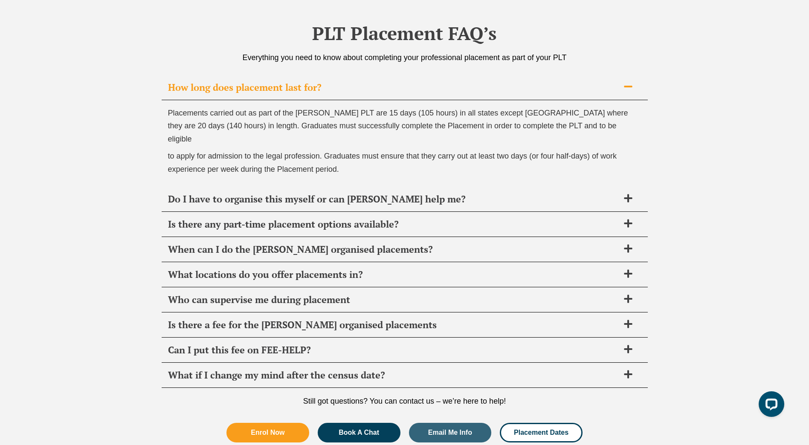
click at [247, 294] on span "Who can supervise me during placement" at bounding box center [393, 300] width 451 height 12
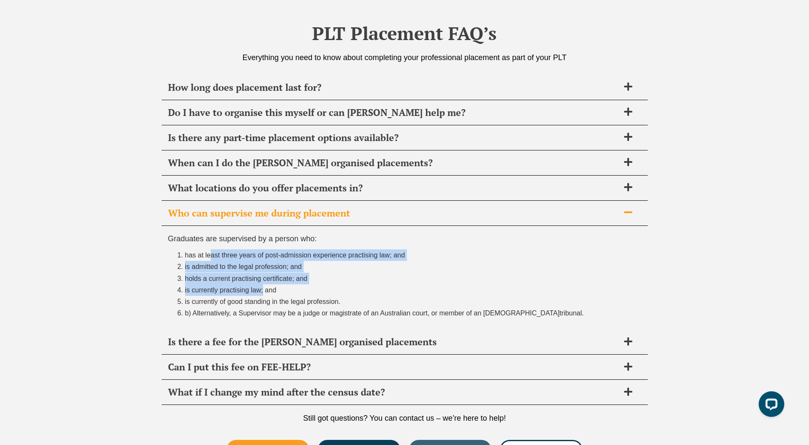
drag, startPoint x: 209, startPoint y: 255, endPoint x: 287, endPoint y: 296, distance: 88.9
click at [284, 296] on ol "has at least three years of post-admission experience practising law; and is ad…" at bounding box center [404, 284] width 473 height 70
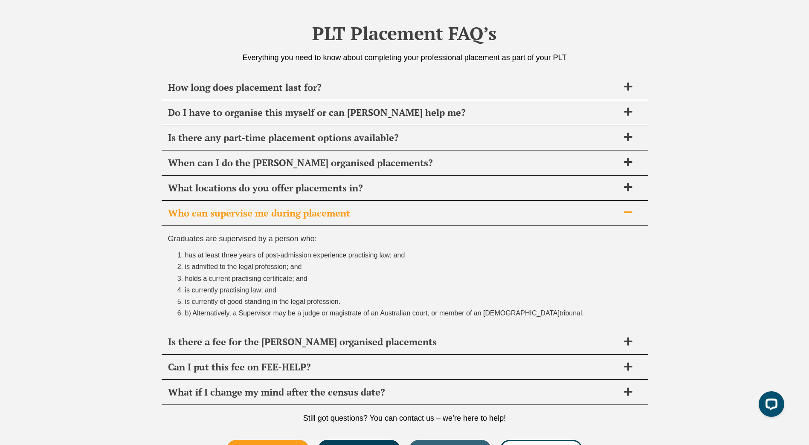
drag, startPoint x: 287, startPoint y: 296, endPoint x: 293, endPoint y: 297, distance: 6.1
click at [293, 297] on li "is currently of good standing in the legal profession." at bounding box center [413, 302] width 456 height 12
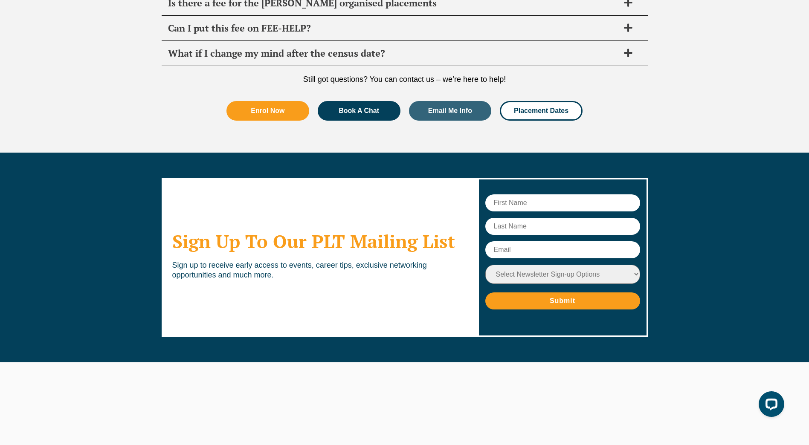
scroll to position [3440, 0]
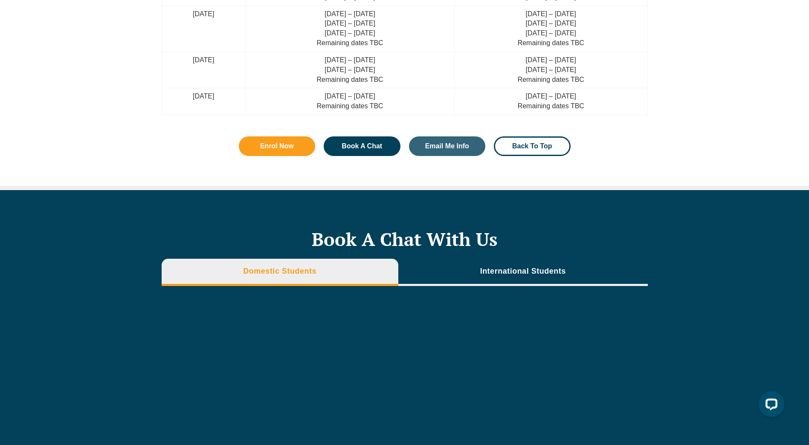
scroll to position [3013, 0]
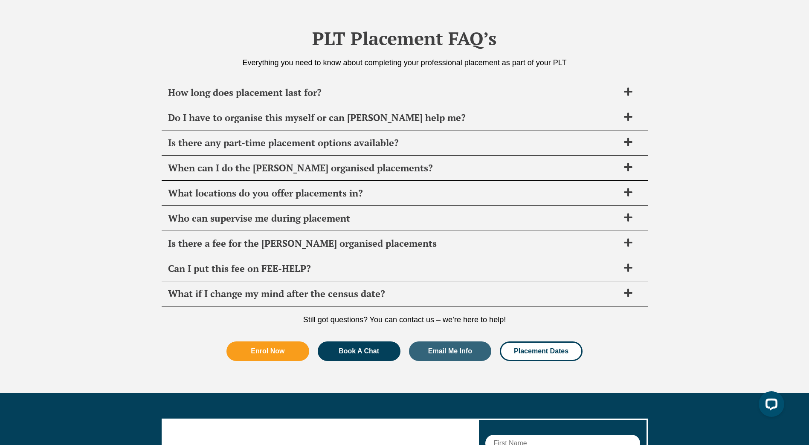
click at [251, 147] on span "Is there any part-time placement options available?" at bounding box center [393, 143] width 451 height 12
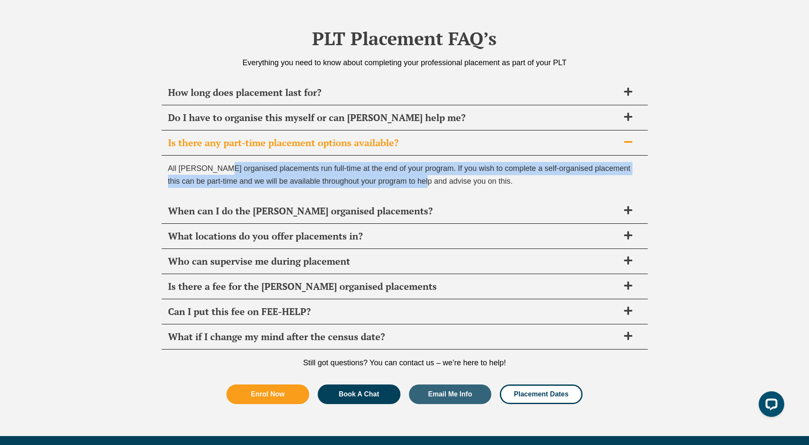
drag, startPoint x: 221, startPoint y: 168, endPoint x: 416, endPoint y: 180, distance: 195.6
click at [416, 180] on span "All [PERSON_NAME] organised placements run full-time at the end of your program…" at bounding box center [399, 175] width 463 height 22
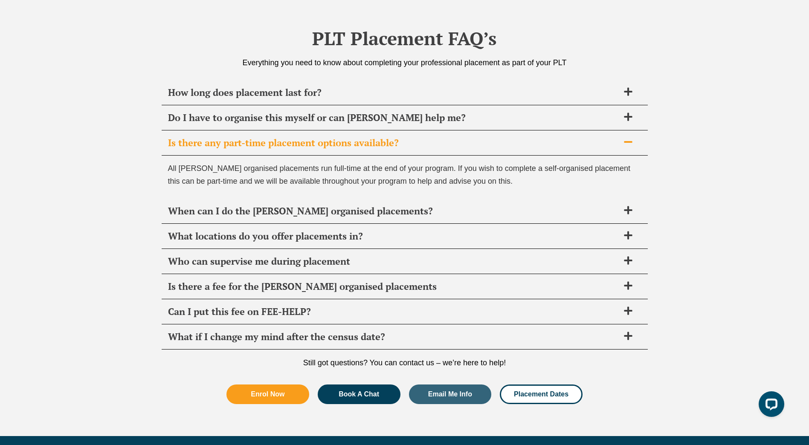
click at [320, 169] on span "All [PERSON_NAME] organised placements run full-time at the end of your program…" at bounding box center [399, 175] width 463 height 22
click at [304, 116] on span "Do I have to organise this myself or can [PERSON_NAME] help me?" at bounding box center [393, 118] width 451 height 12
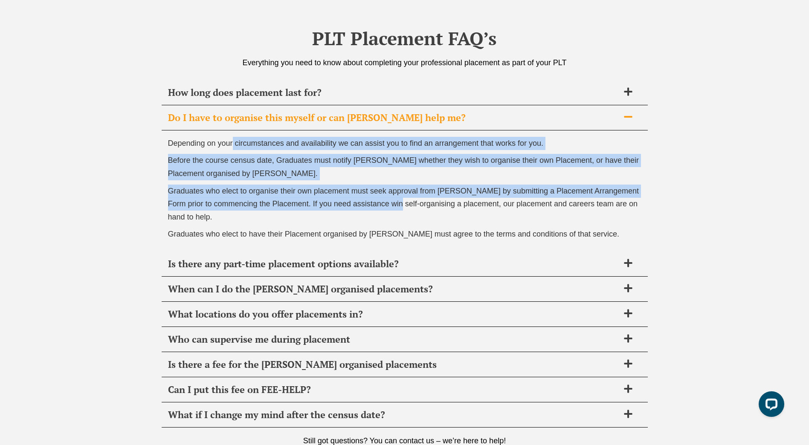
drag, startPoint x: 237, startPoint y: 146, endPoint x: 411, endPoint y: 209, distance: 184.9
click at [411, 209] on div "Depending on your circumstances and availability we can assist you to find an a…" at bounding box center [405, 190] width 486 height 121
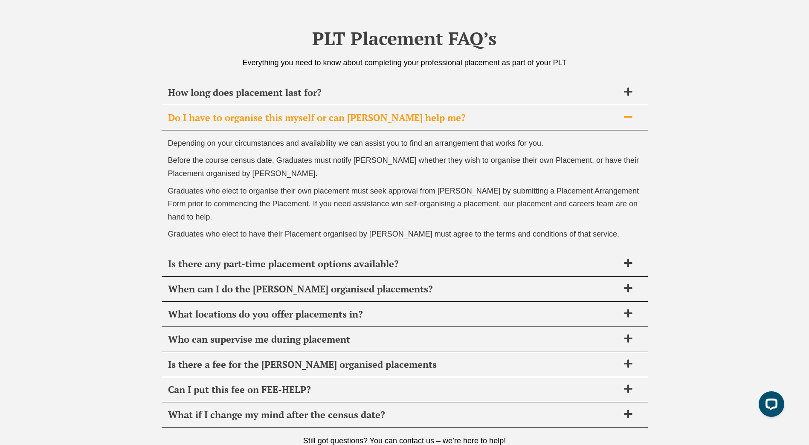
click at [472, 219] on p "Graduates who elect to organise their own placement must seek approval from [PE…" at bounding box center [404, 204] width 473 height 39
click at [249, 93] on span "How long does placement last for?" at bounding box center [393, 93] width 451 height 12
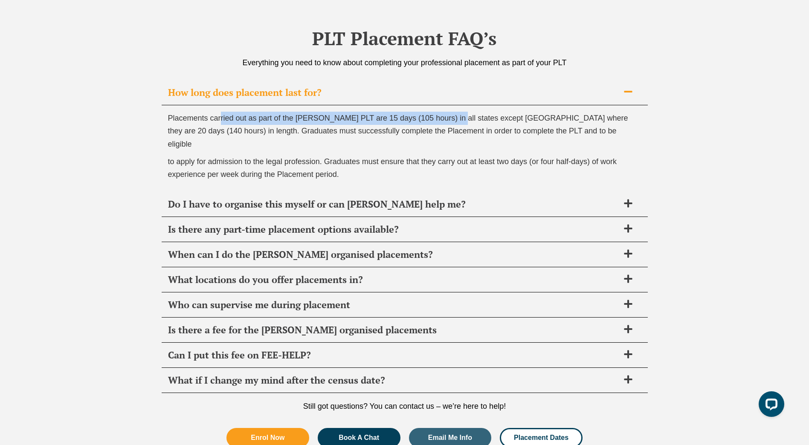
drag, startPoint x: 221, startPoint y: 125, endPoint x: 453, endPoint y: 122, distance: 231.6
click at [453, 122] on p "Placements carried out as part of the [PERSON_NAME] PLT are 15 days (105 hours)…" at bounding box center [404, 131] width 473 height 39
drag, startPoint x: 453, startPoint y: 122, endPoint x: 490, endPoint y: 146, distance: 44.1
click at [476, 133] on span "Placements carried out as part of the [PERSON_NAME] PLT are 15 days (105 hours)…" at bounding box center [398, 131] width 460 height 35
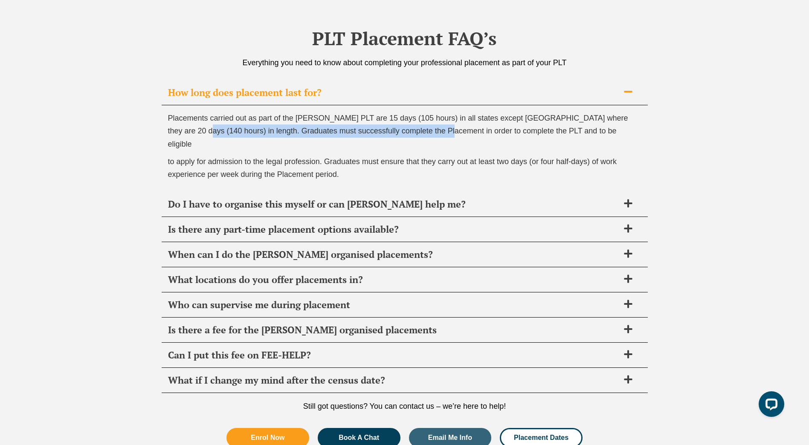
drag, startPoint x: 177, startPoint y: 126, endPoint x: 439, endPoint y: 137, distance: 262.0
click at [433, 135] on p "Placements carried out as part of the [PERSON_NAME] PLT are 15 days (105 hours)…" at bounding box center [404, 131] width 473 height 39
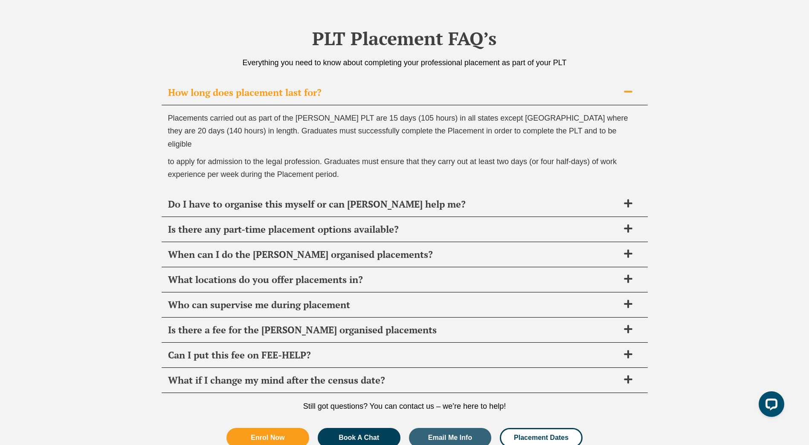
drag, startPoint x: 439, startPoint y: 137, endPoint x: 461, endPoint y: 152, distance: 27.0
click at [499, 140] on div "Placements carried out as part of the [PERSON_NAME] PLT are 15 days (105 hours)…" at bounding box center [405, 148] width 486 height 87
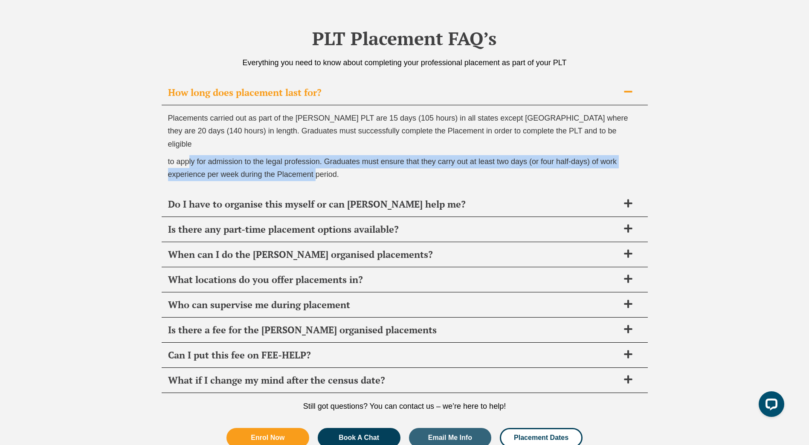
drag, startPoint x: 188, startPoint y: 145, endPoint x: 316, endPoint y: 164, distance: 128.9
click at [316, 164] on span "to apply for admission to the legal profession. Graduates must ensure that they…" at bounding box center [392, 168] width 449 height 22
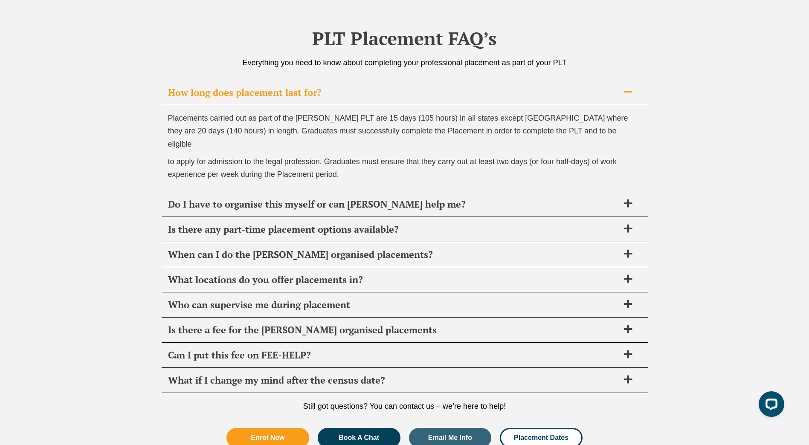
click at [118, 184] on div "PLT Placement FAQ’s Everything you need to know about completing your professio…" at bounding box center [404, 239] width 809 height 479
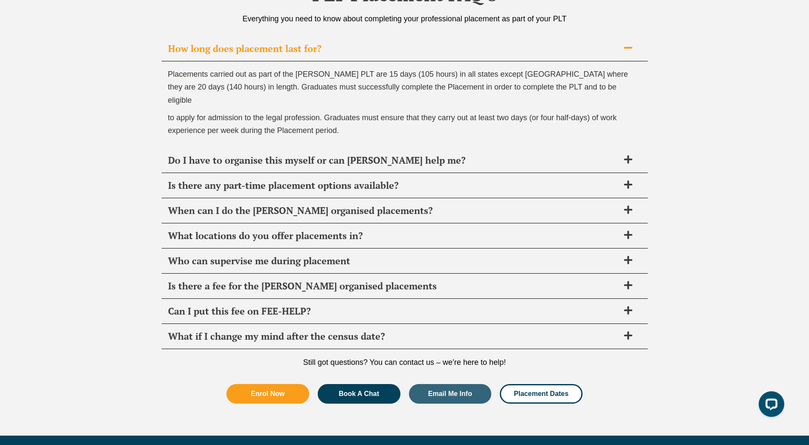
scroll to position [3098, 0]
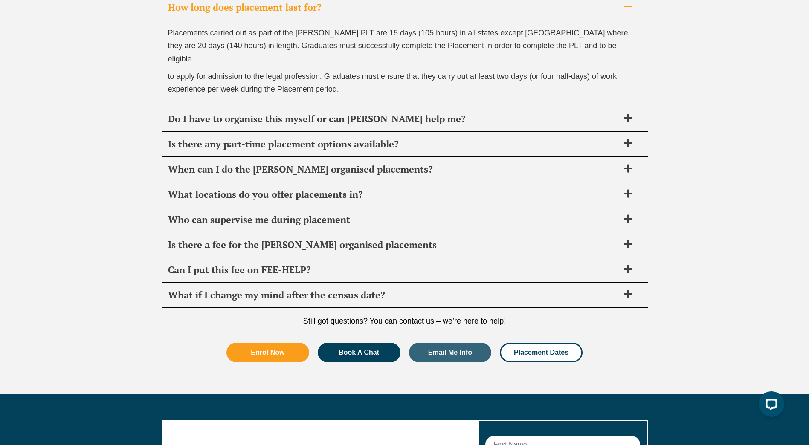
click at [286, 214] on span "Who can supervise me during placement" at bounding box center [393, 220] width 451 height 12
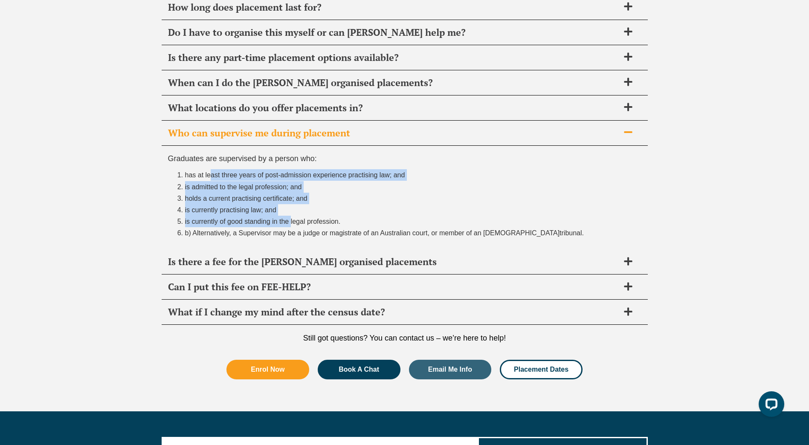
drag, startPoint x: 206, startPoint y: 176, endPoint x: 288, endPoint y: 220, distance: 92.7
click at [288, 220] on ol "has at least three years of post-admission experience practising law; and is ad…" at bounding box center [404, 204] width 473 height 70
click at [288, 220] on span "is currently of good standing in the legal profession." at bounding box center [263, 221] width 156 height 7
drag, startPoint x: 219, startPoint y: 171, endPoint x: 277, endPoint y: 222, distance: 77.1
click at [272, 222] on ol "has at least three years of post-admission experience practising law; and is ad…" at bounding box center [404, 204] width 473 height 70
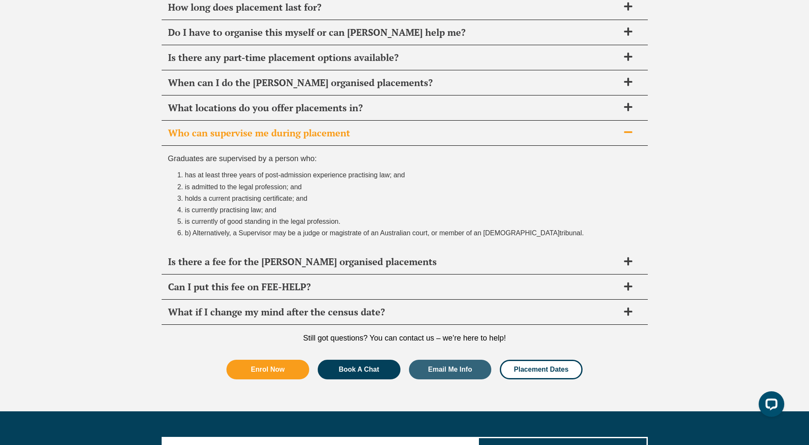
drag, startPoint x: 277, startPoint y: 222, endPoint x: 293, endPoint y: 230, distance: 17.9
click at [278, 222] on span "is currently of good standing in the legal profession." at bounding box center [263, 221] width 156 height 7
drag, startPoint x: 249, startPoint y: 220, endPoint x: 365, endPoint y: 230, distance: 117.2
click at [364, 230] on ol "has at least three years of post-admission experience practising law; and is ad…" at bounding box center [404, 204] width 473 height 70
drag, startPoint x: 365, startPoint y: 230, endPoint x: 370, endPoint y: 233, distance: 5.6
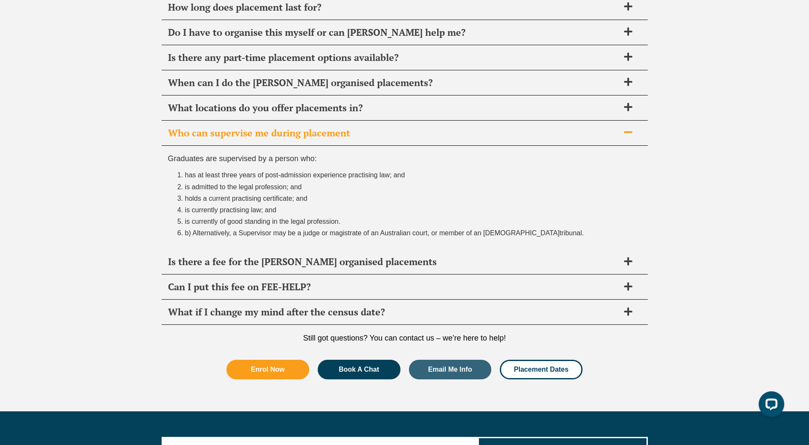
click at [370, 231] on span "b) Alternatively, a Supervisor may be a judge or magistrate of an Australian co…" at bounding box center [372, 232] width 375 height 7
click at [239, 307] on span "What if I change my mind after the census date?" at bounding box center [393, 312] width 451 height 12
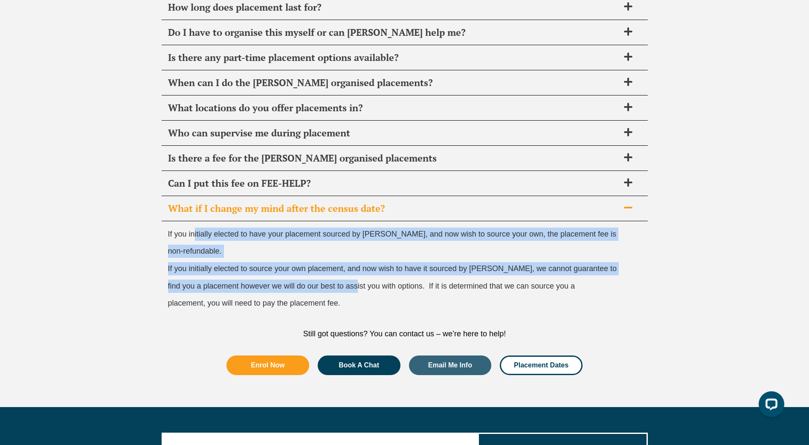
drag, startPoint x: 214, startPoint y: 235, endPoint x: 376, endPoint y: 287, distance: 170.2
click at [376, 287] on div "If you initially elected to have your placement sourced by [PERSON_NAME], and n…" at bounding box center [405, 270] width 486 height 99
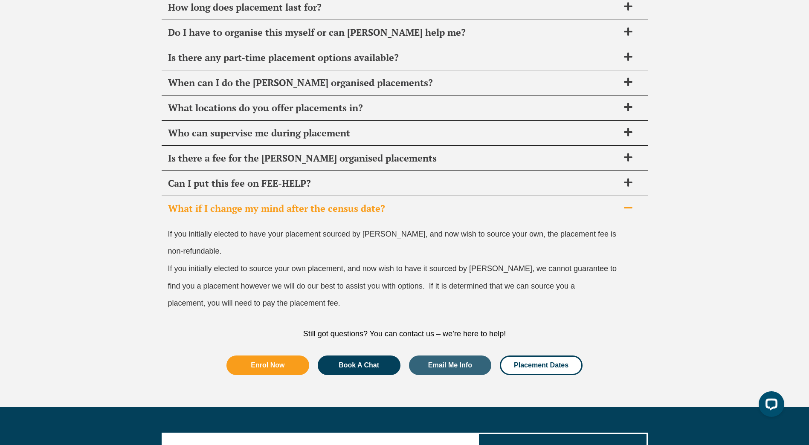
drag, startPoint x: 376, startPoint y: 287, endPoint x: 390, endPoint y: 289, distance: 14.6
click at [390, 289] on span "find you a placement however we will do our best to assist you with options. If…" at bounding box center [371, 286] width 407 height 9
drag, startPoint x: 390, startPoint y: 289, endPoint x: 504, endPoint y: 286, distance: 113.5
click at [504, 286] on span "find you a placement however we will do our best to assist you with options. If…" at bounding box center [371, 286] width 407 height 9
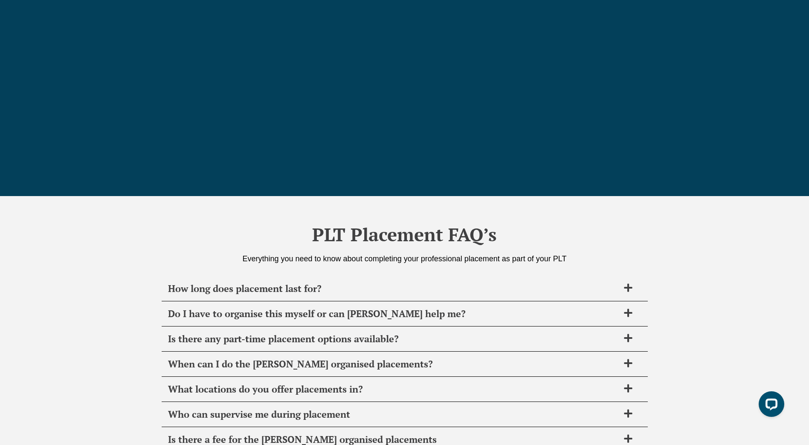
scroll to position [2629, 0]
